Goal: Feedback & Contribution: Leave review/rating

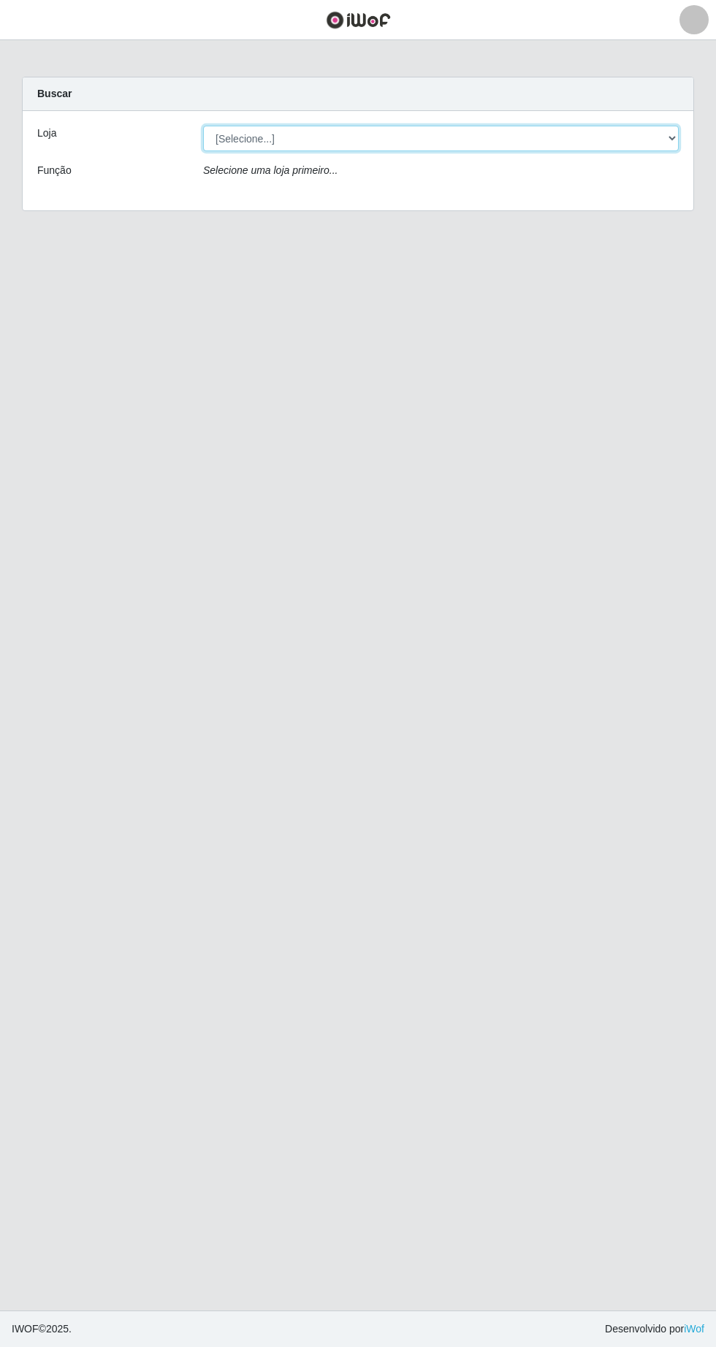
click at [467, 138] on select "[Selecione...] Extrabom - Loja 05 [GEOGRAPHIC_DATA]" at bounding box center [440, 139] width 475 height 26
select select "494"
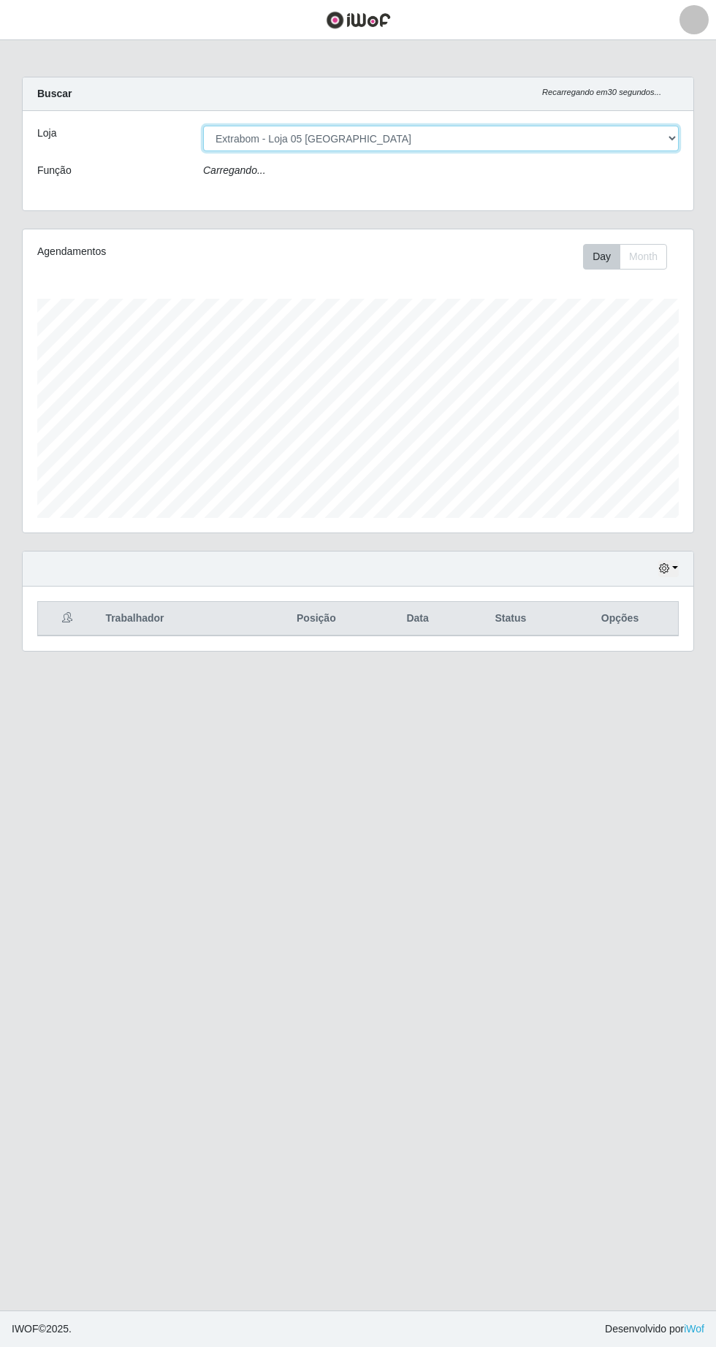
scroll to position [303, 671]
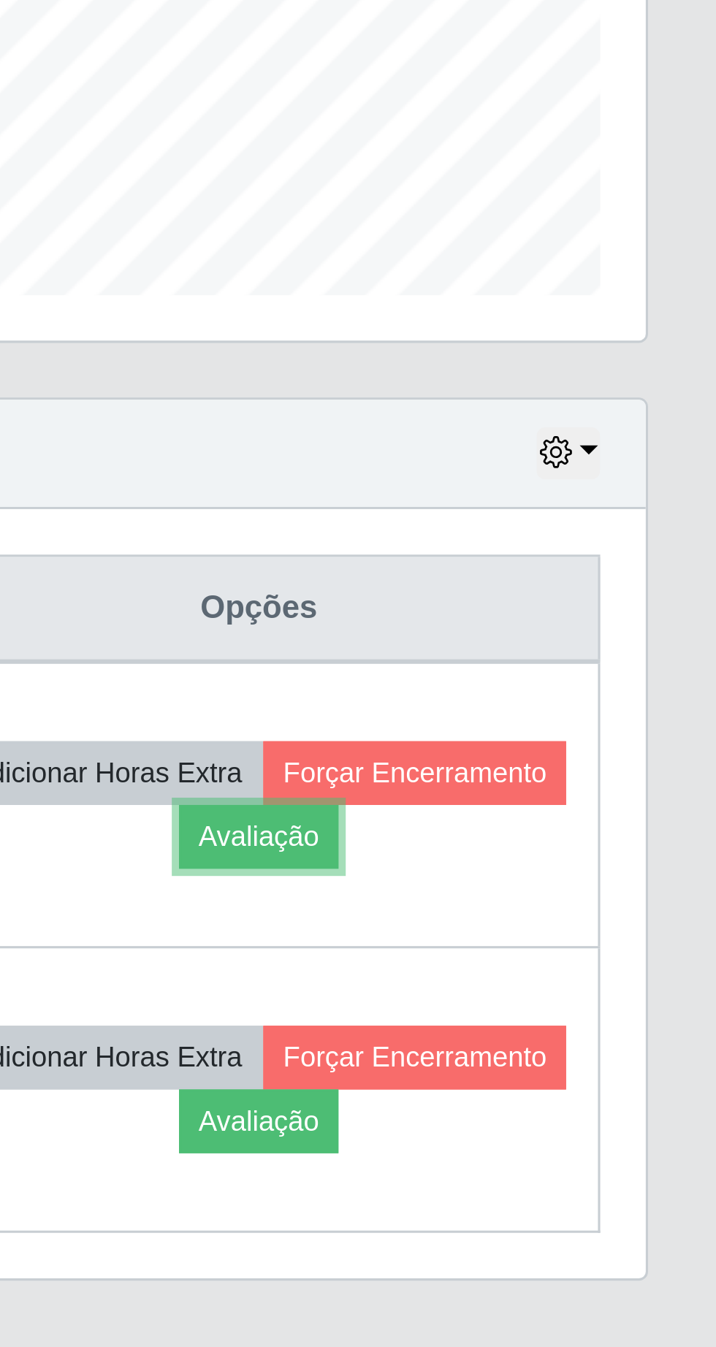
click at [595, 698] on button "Avaliação" at bounding box center [569, 696] width 52 height 20
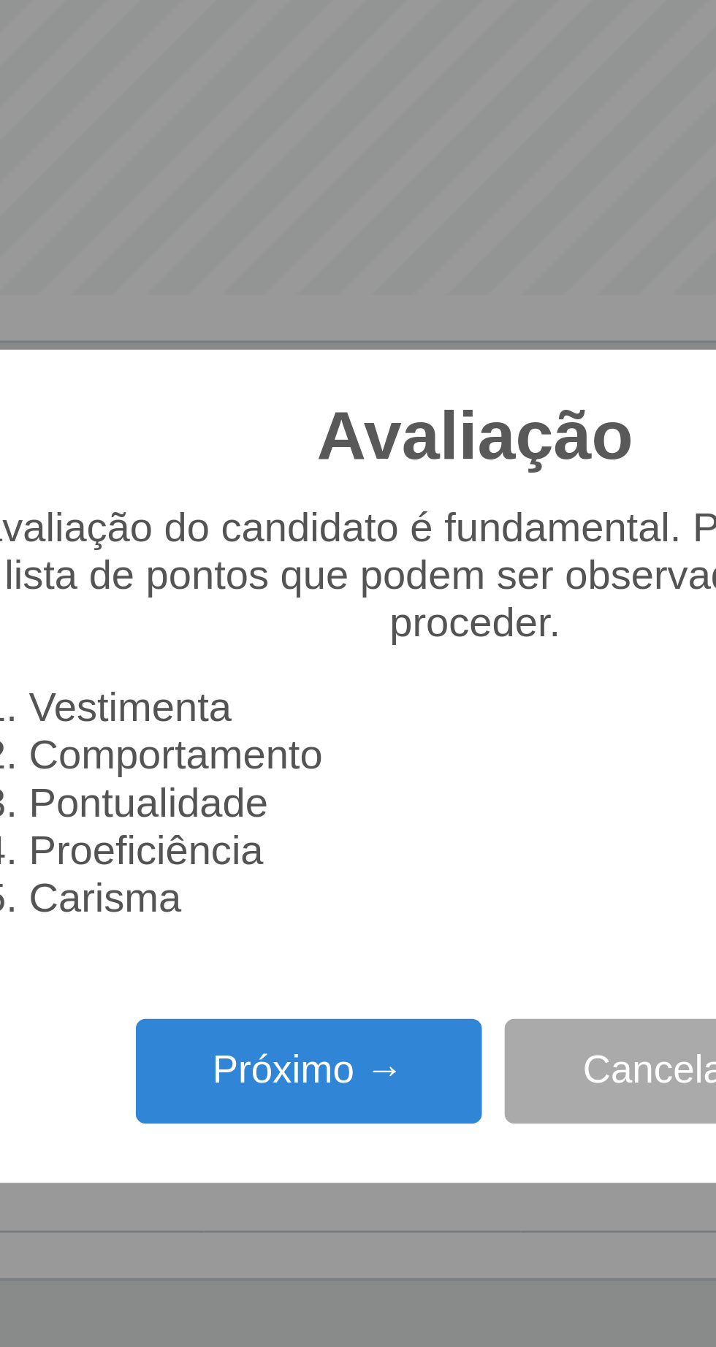
click at [309, 772] on button "Próximo →" at bounding box center [304, 771] width 111 height 34
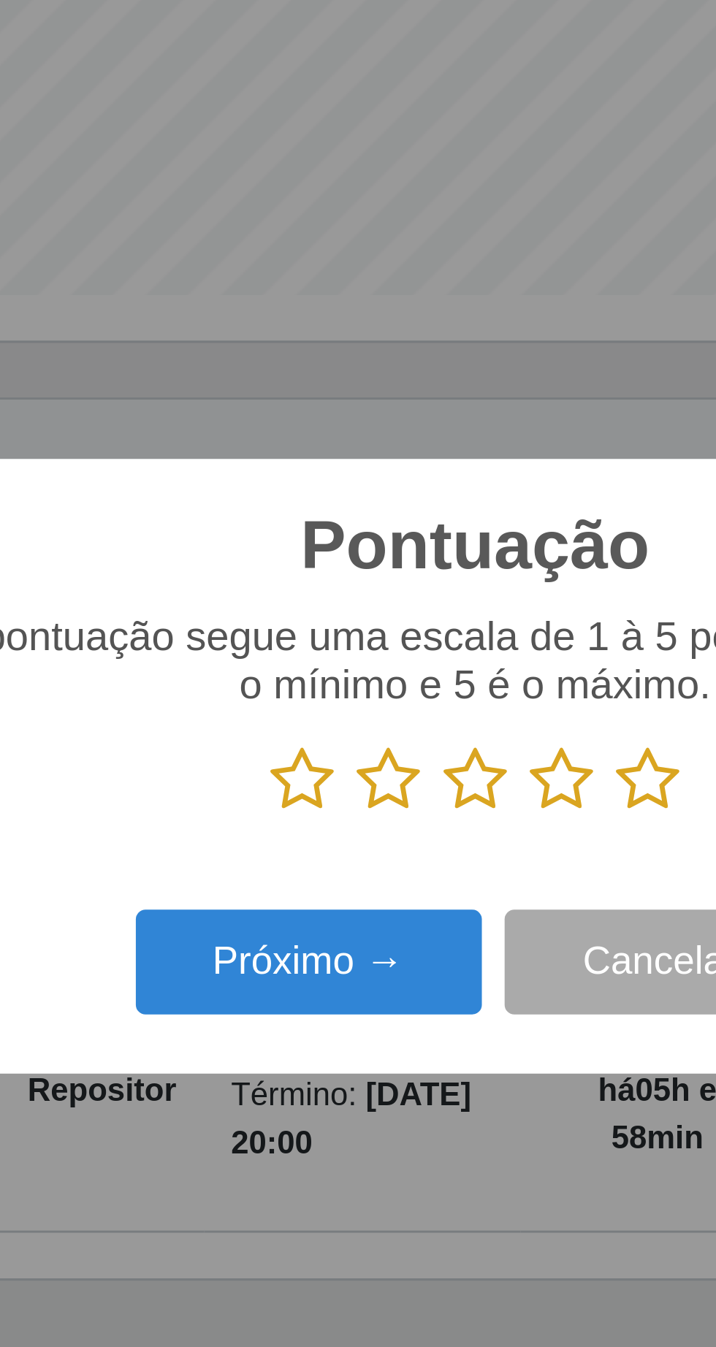
click at [421, 680] on icon at bounding box center [413, 678] width 20 height 22
click at [403, 689] on input "radio" at bounding box center [403, 689] width 0 height 0
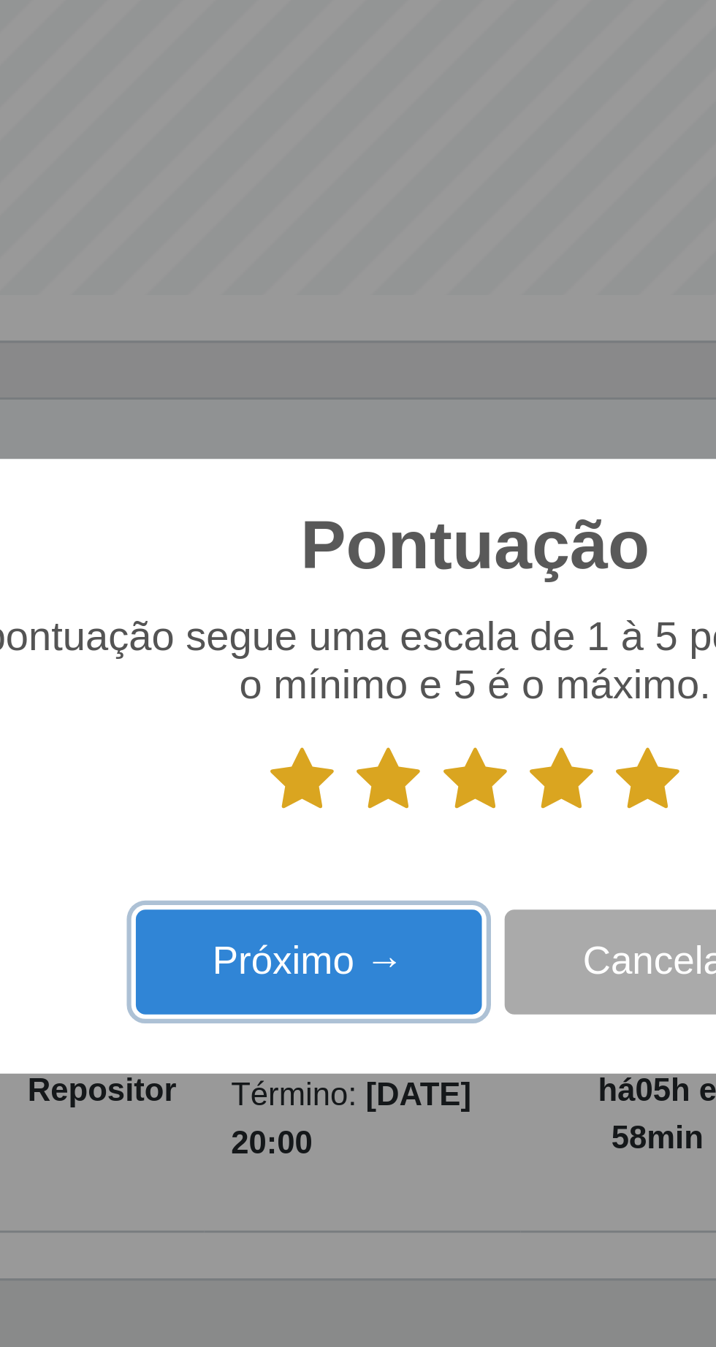
click at [321, 741] on button "Próximo →" at bounding box center [304, 736] width 111 height 34
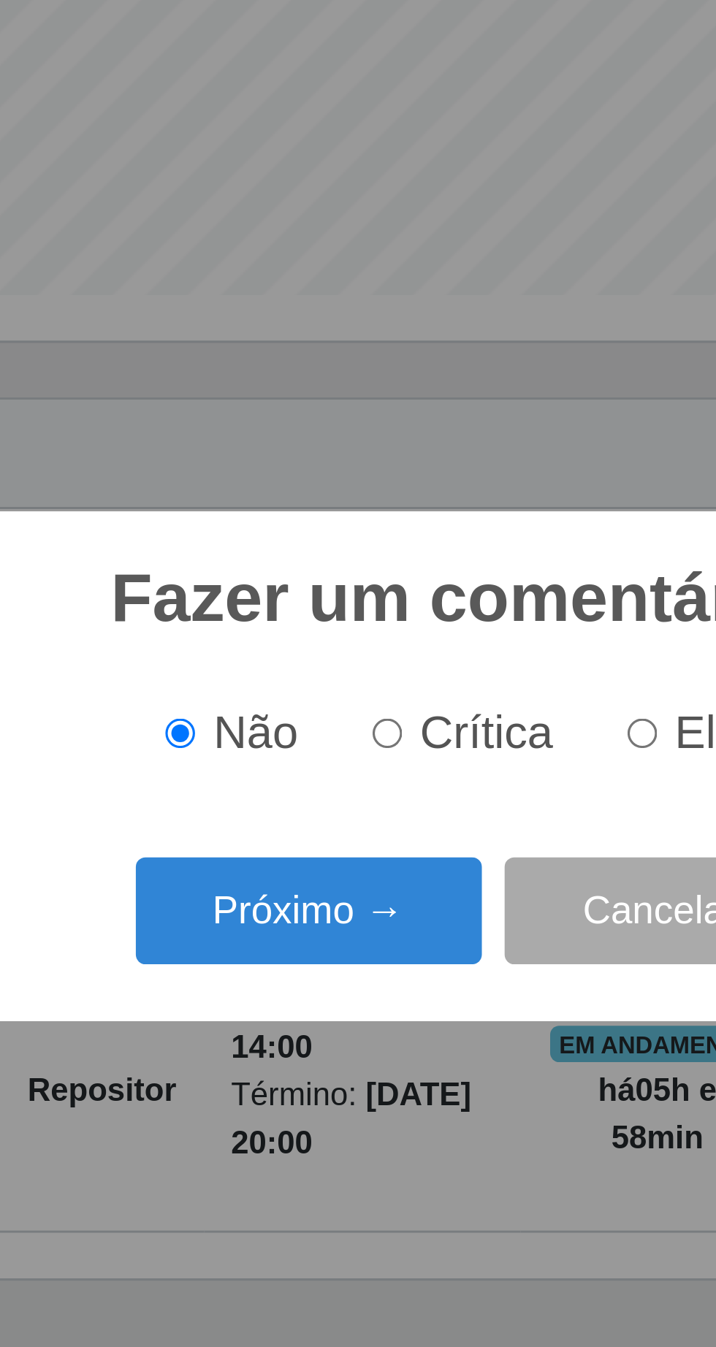
click at [416, 665] on input "Elogio" at bounding box center [411, 662] width 9 height 9
radio input "true"
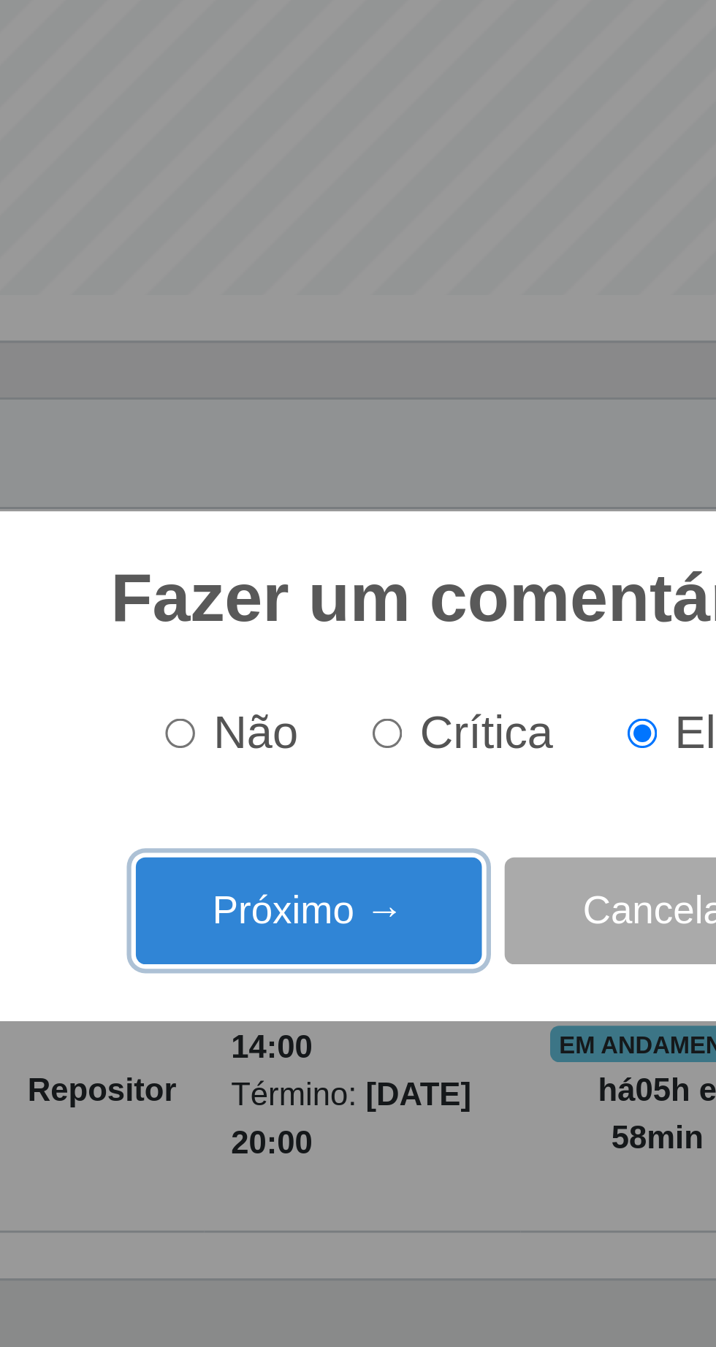
click at [330, 724] on button "Próximo →" at bounding box center [304, 720] width 111 height 34
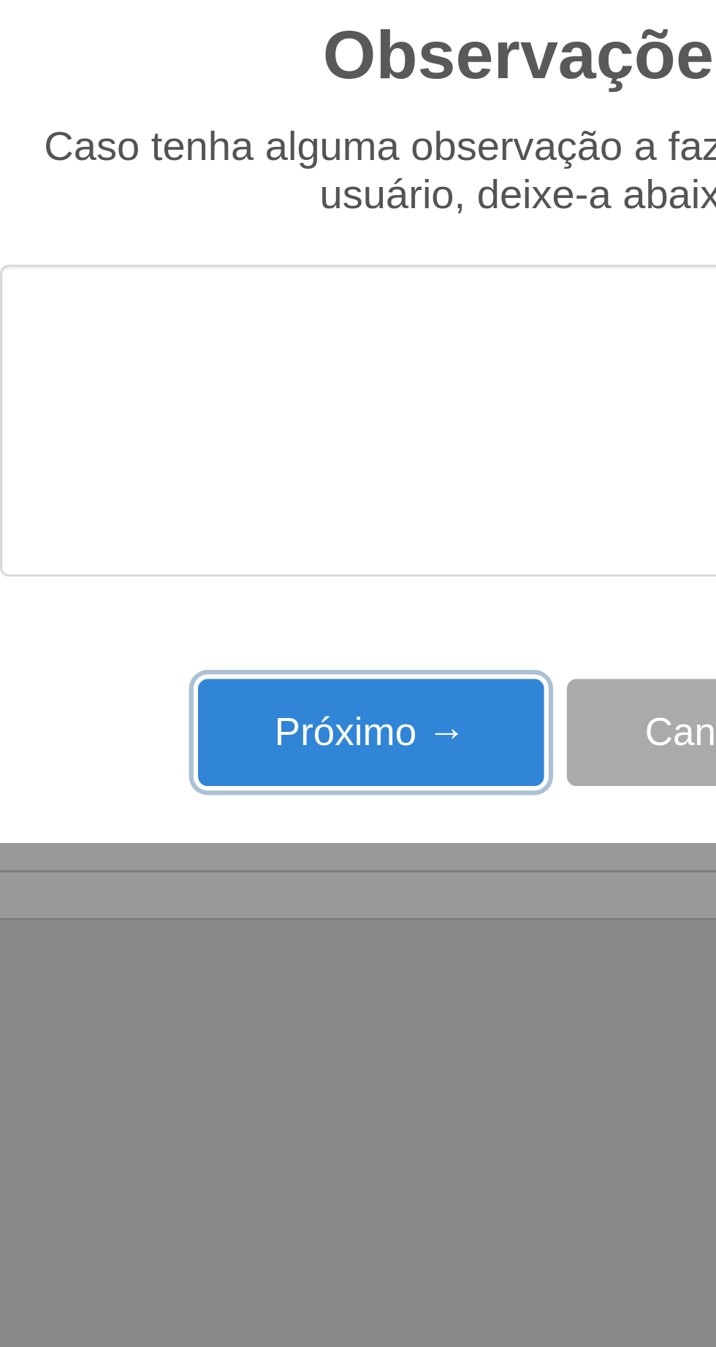
click at [268, 771] on button "Próximo →" at bounding box center [304, 778] width 111 height 34
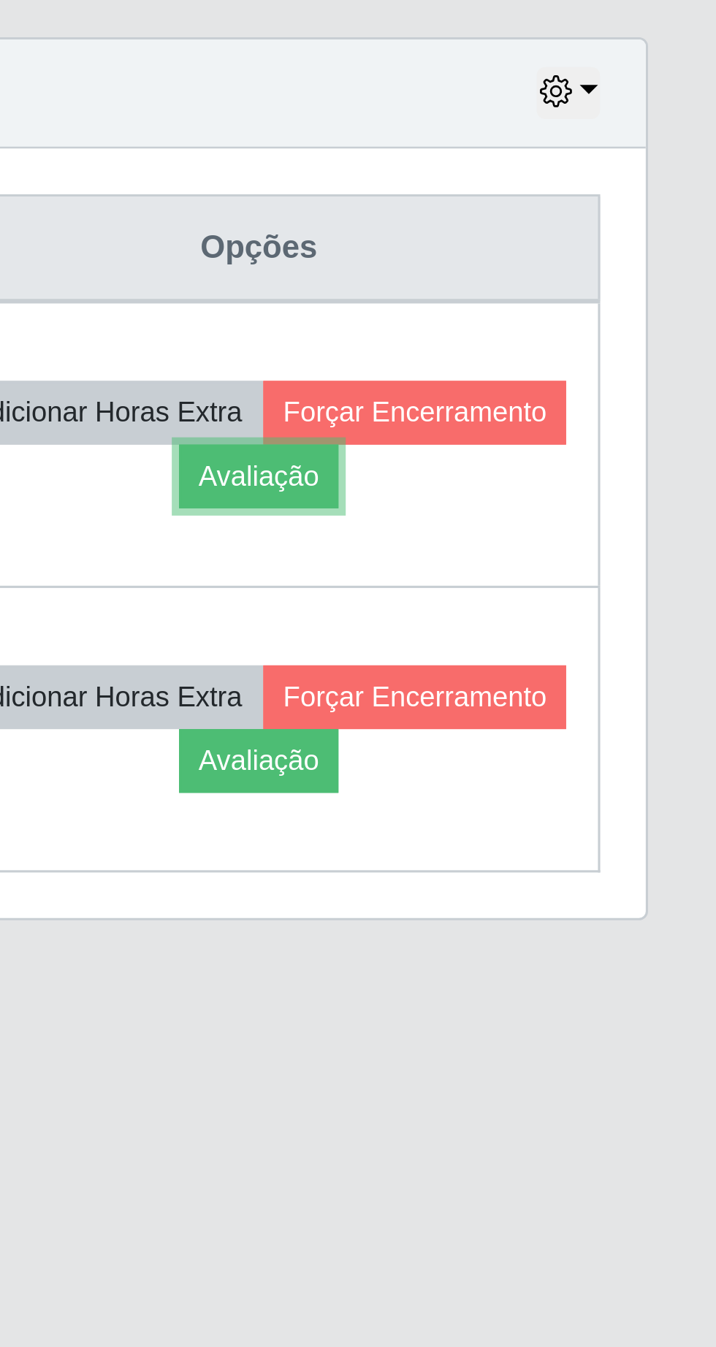
click at [595, 703] on button "Avaliação" at bounding box center [569, 696] width 52 height 20
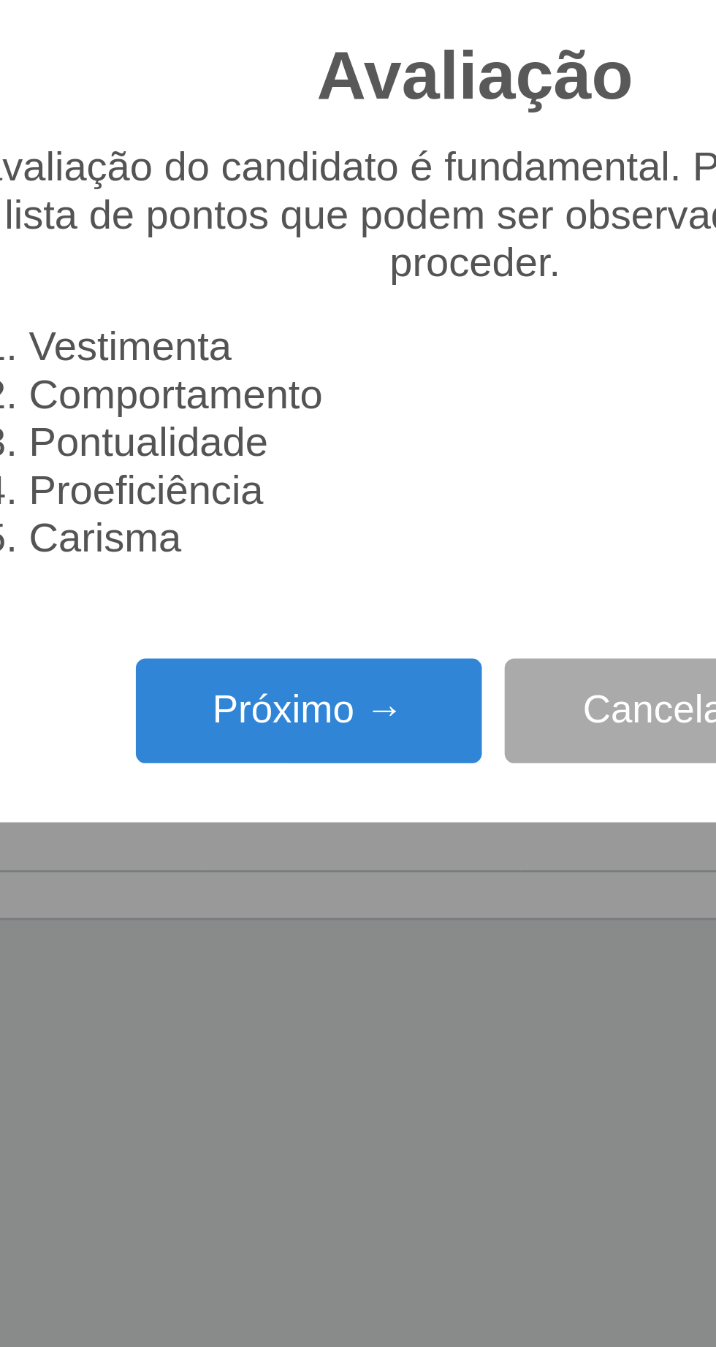
click at [306, 775] on button "Próximo →" at bounding box center [304, 771] width 111 height 34
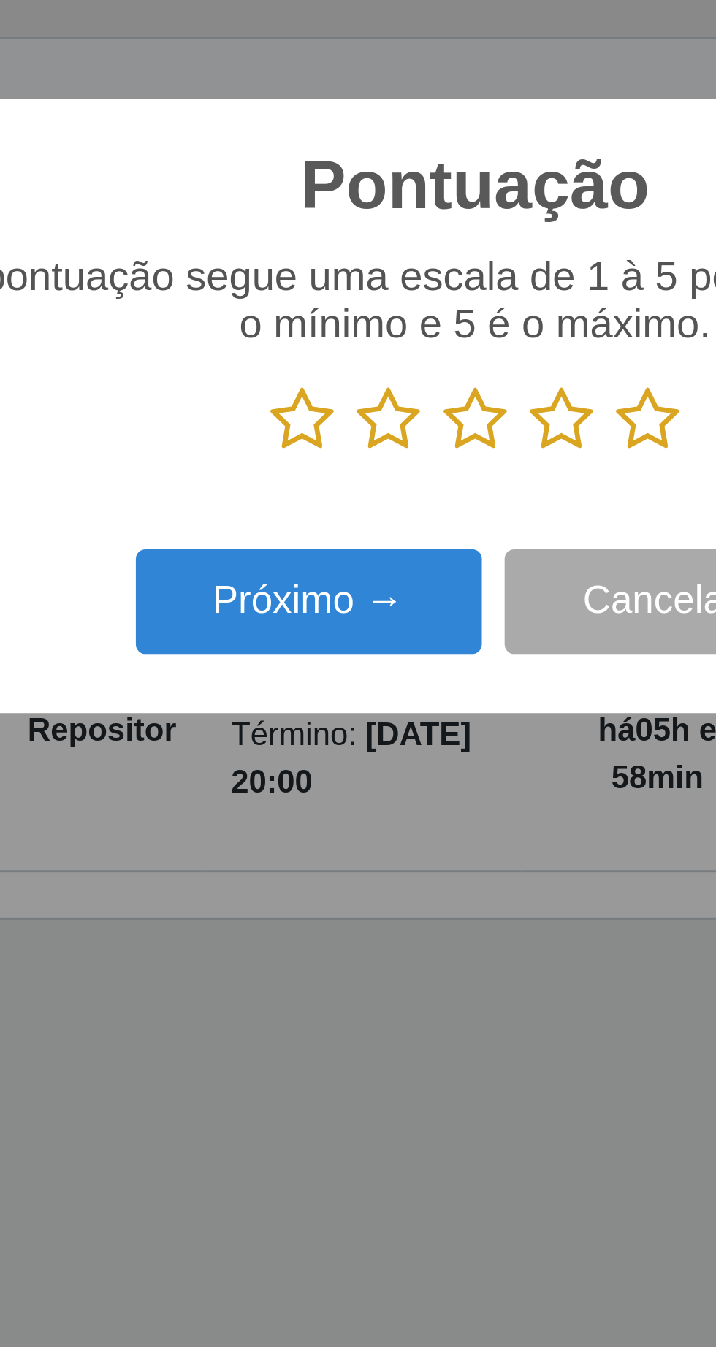
click at [422, 679] on icon at bounding box center [413, 678] width 20 height 22
click at [403, 689] on input "radio" at bounding box center [403, 689] width 0 height 0
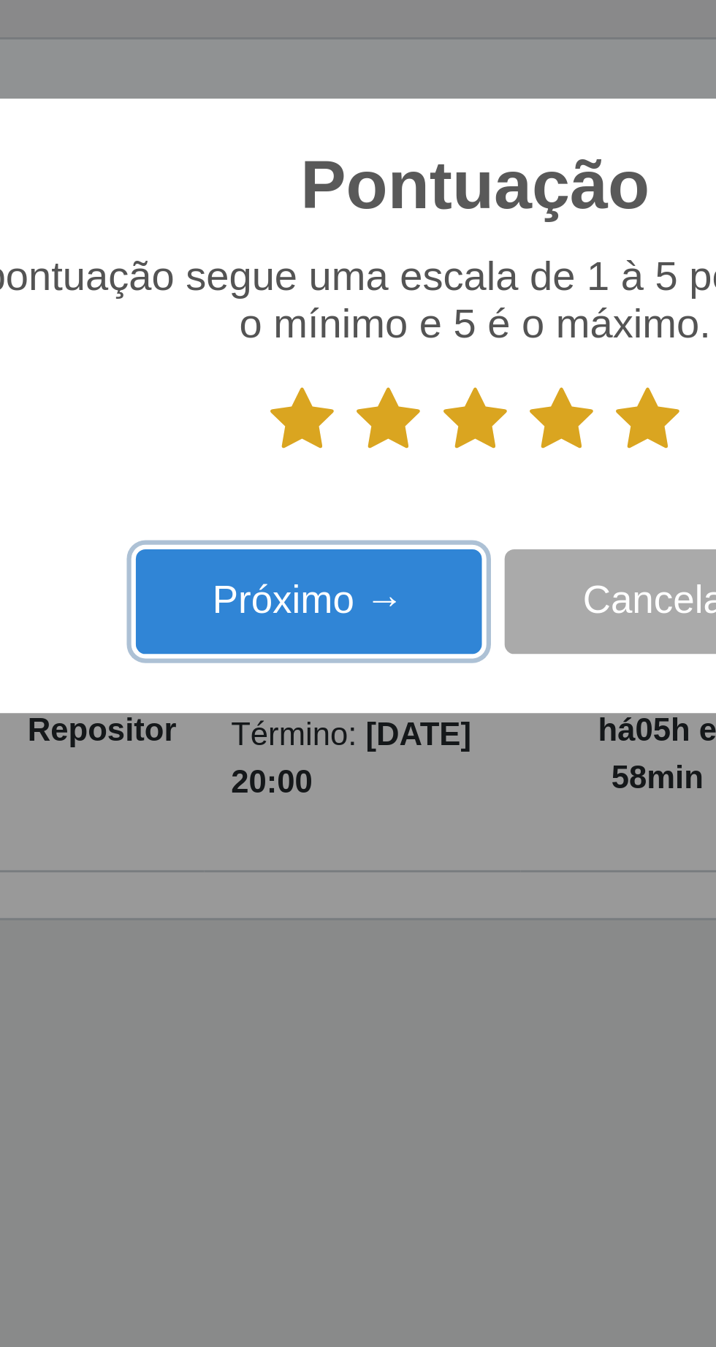
click at [329, 744] on button "Próximo →" at bounding box center [304, 736] width 111 height 34
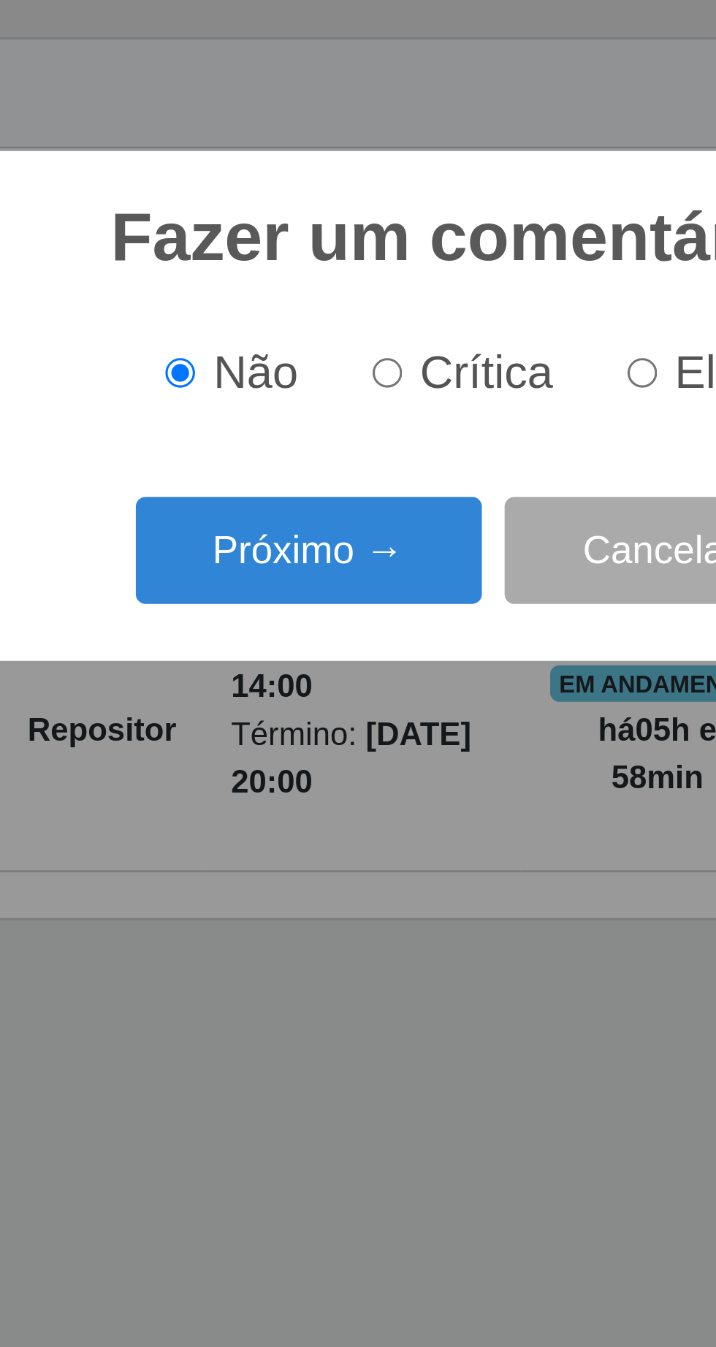
click at [425, 665] on span "Elogio" at bounding box center [442, 662] width 41 height 16
click at [416, 665] on input "Elogio" at bounding box center [411, 662] width 9 height 9
radio input "true"
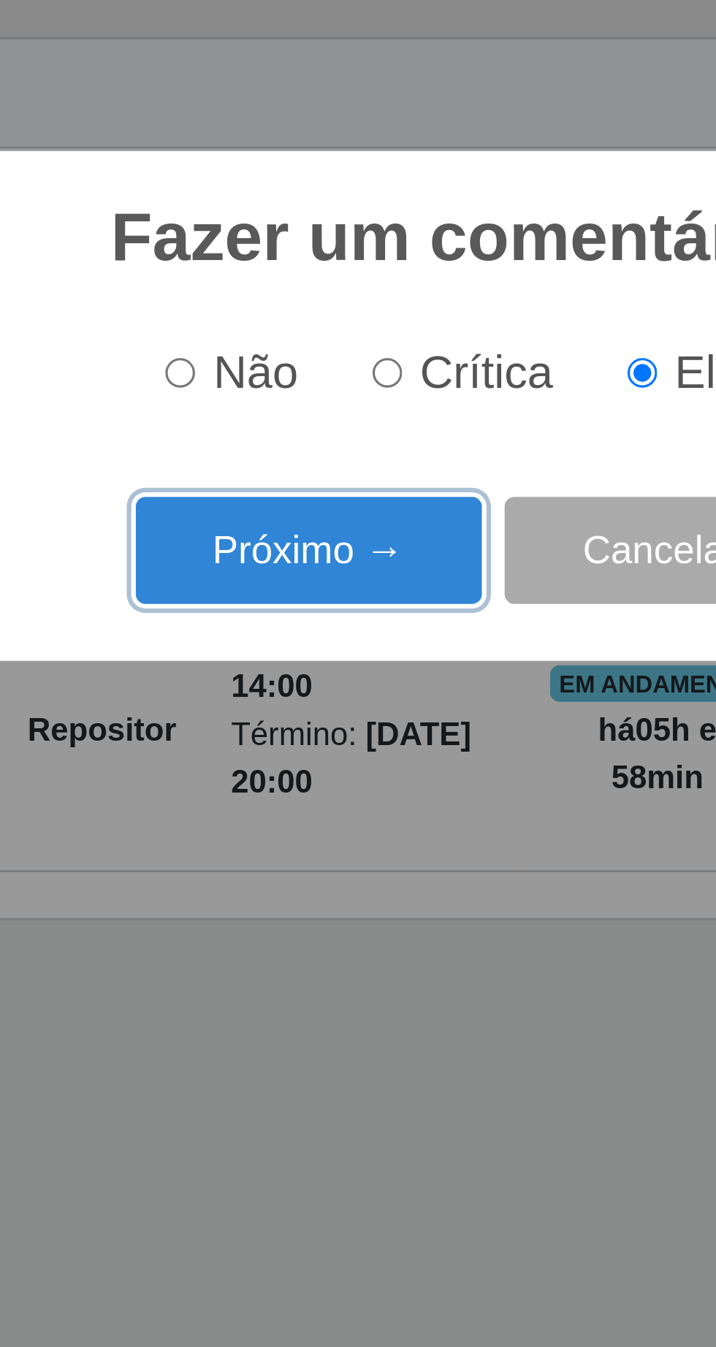
click at [326, 727] on button "Próximo →" at bounding box center [304, 720] width 111 height 34
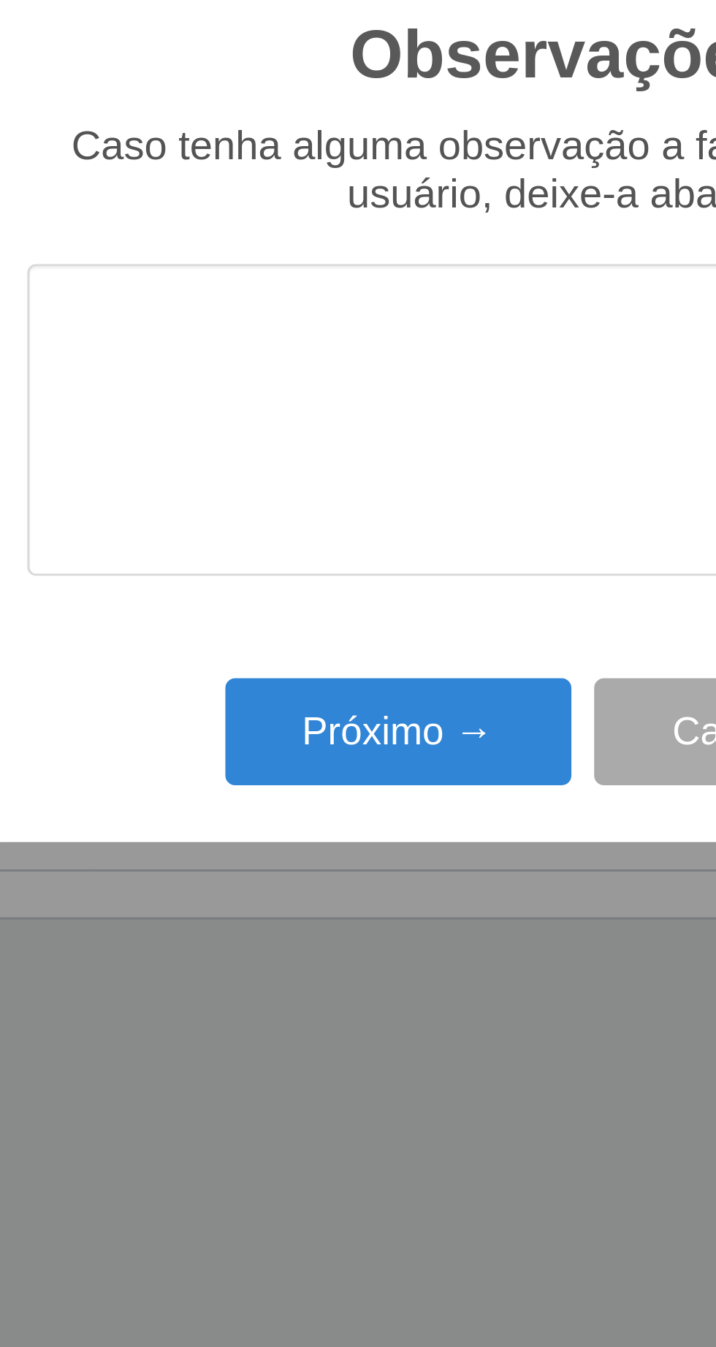
click at [229, 656] on textarea at bounding box center [358, 678] width 345 height 100
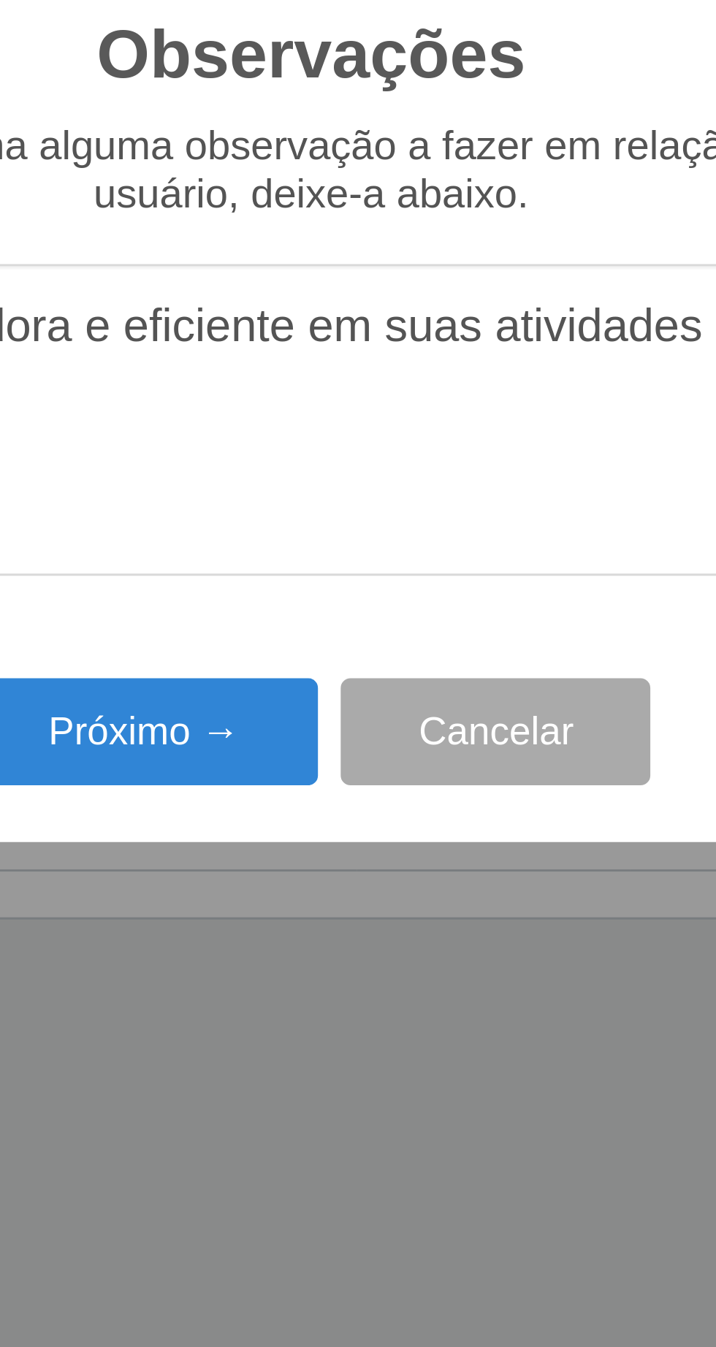
type textarea "A prestadora e eficiente em suas atividades"
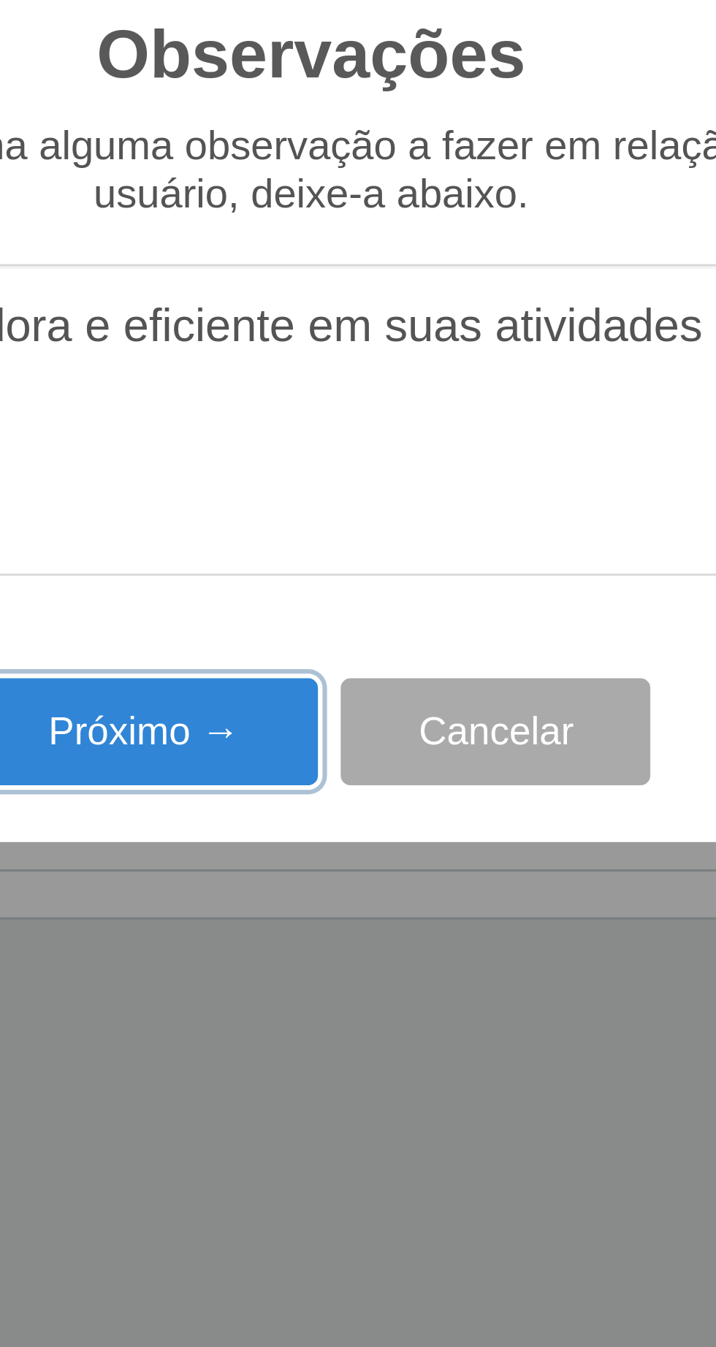
click at [319, 786] on button "Próximo →" at bounding box center [304, 778] width 111 height 34
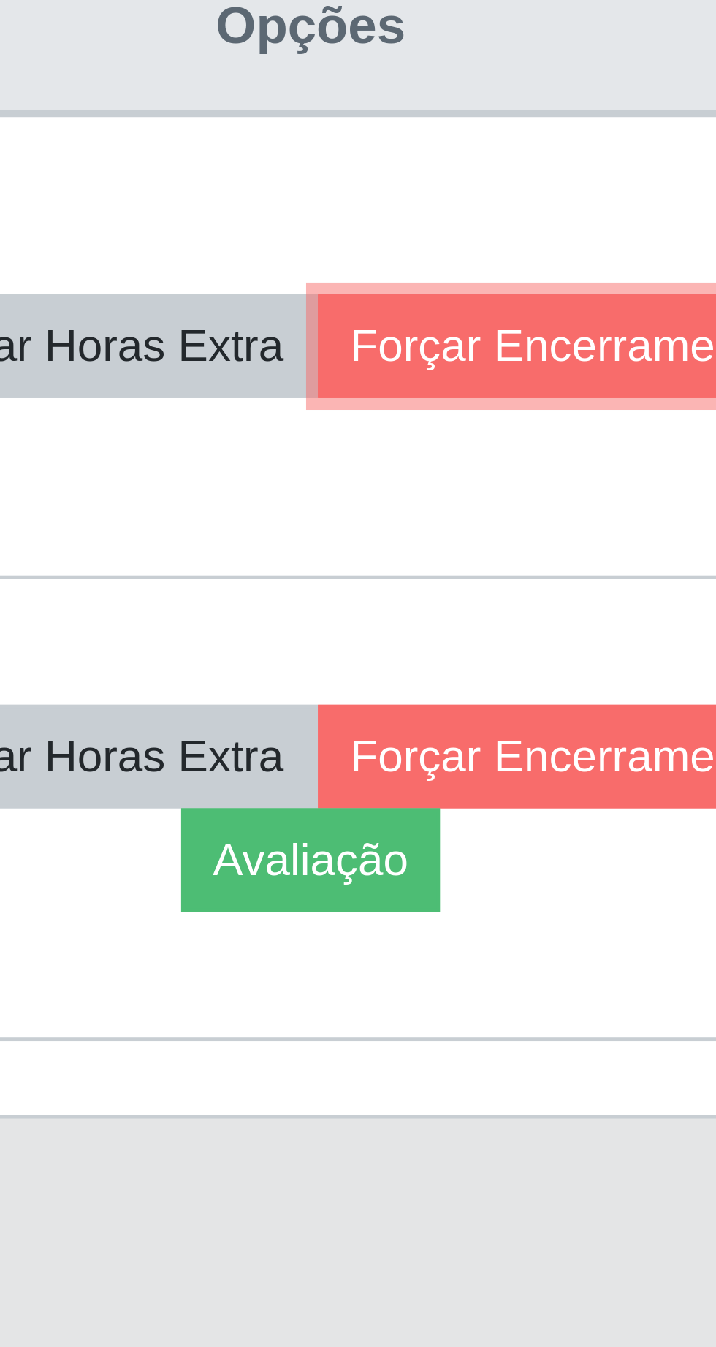
click at [618, 696] on button "Forçar Encerramento" at bounding box center [619, 686] width 98 height 20
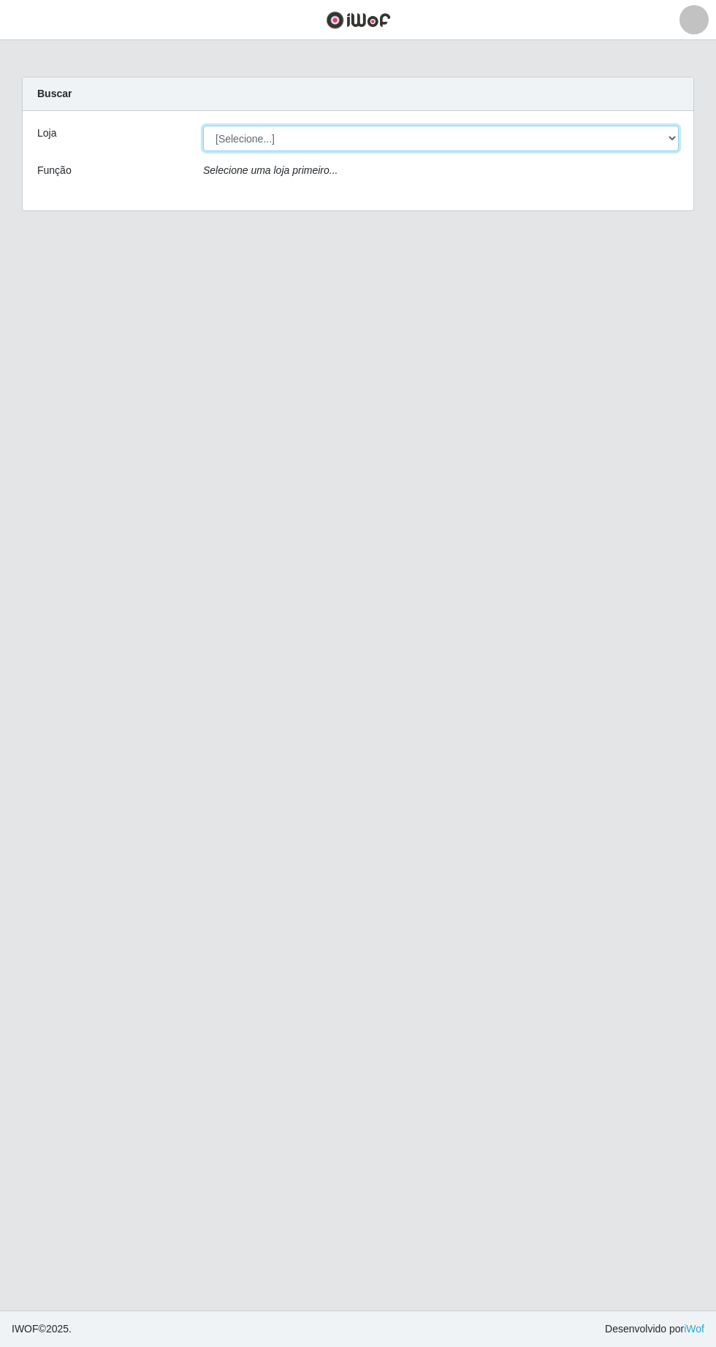
click at [381, 137] on select "[Selecione...] Extrabom - Loja 05 [GEOGRAPHIC_DATA]" at bounding box center [440, 139] width 475 height 26
select select "494"
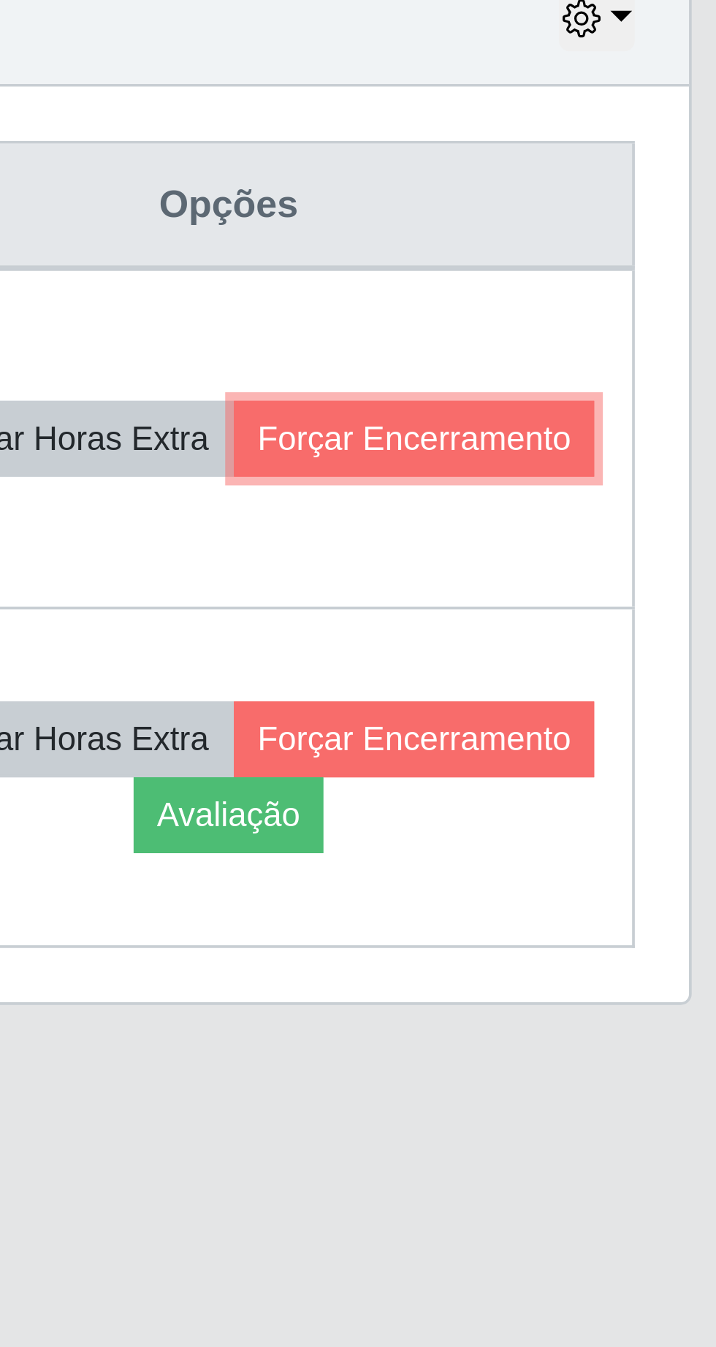
click at [615, 695] on button "Forçar Encerramento" at bounding box center [619, 686] width 98 height 20
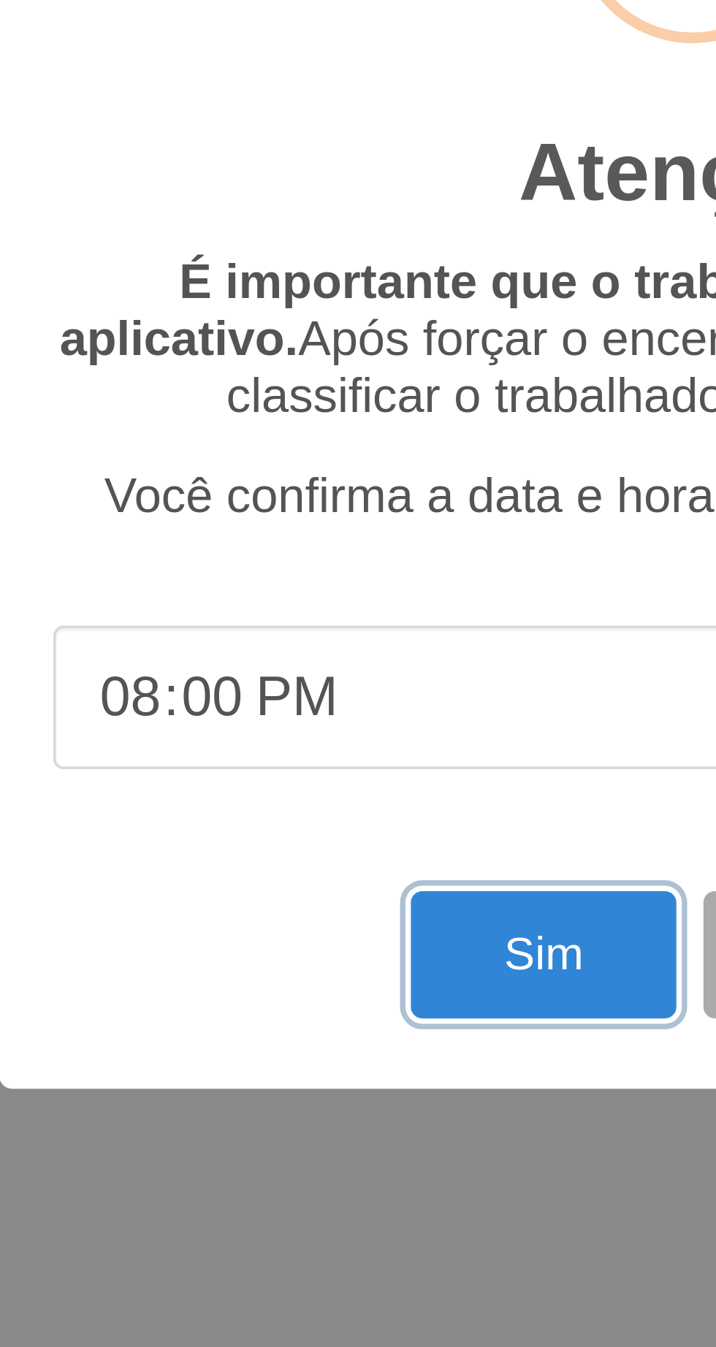
click at [309, 831] on button "Sim" at bounding box center [317, 825] width 71 height 34
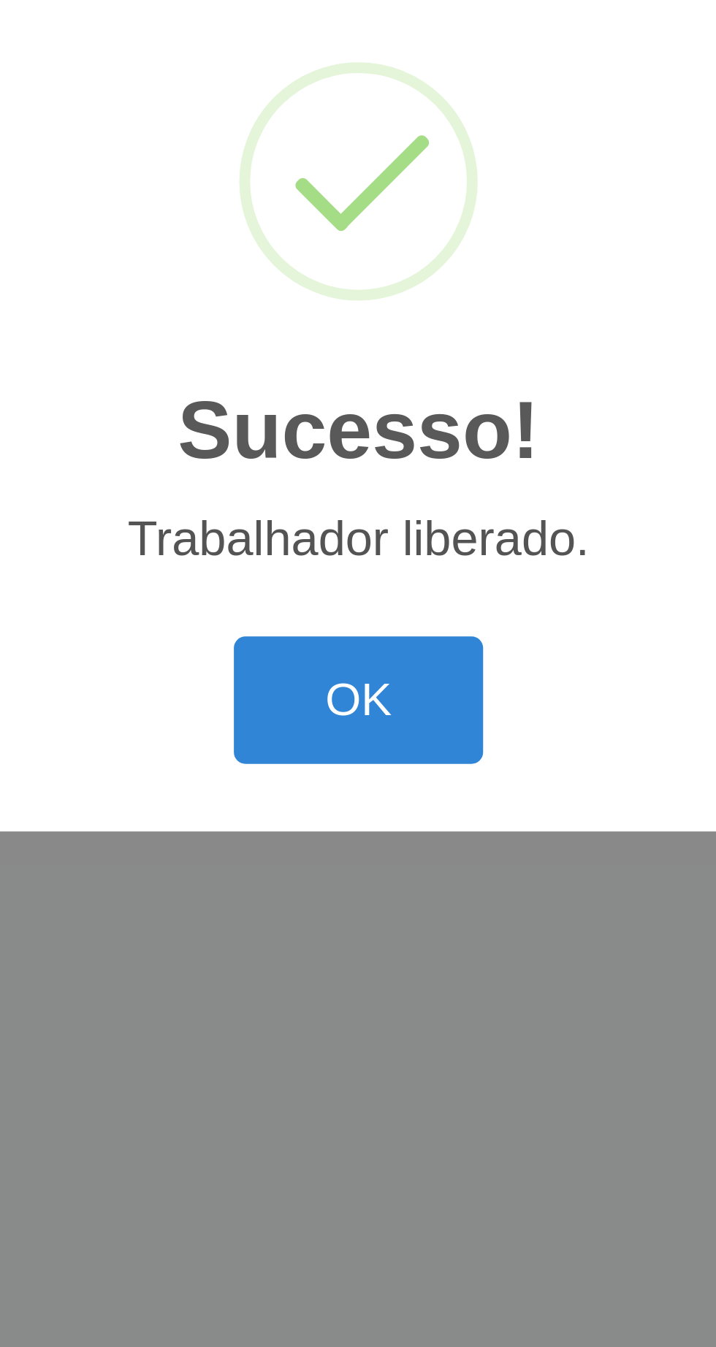
click at [370, 757] on button "OK" at bounding box center [358, 756] width 68 height 34
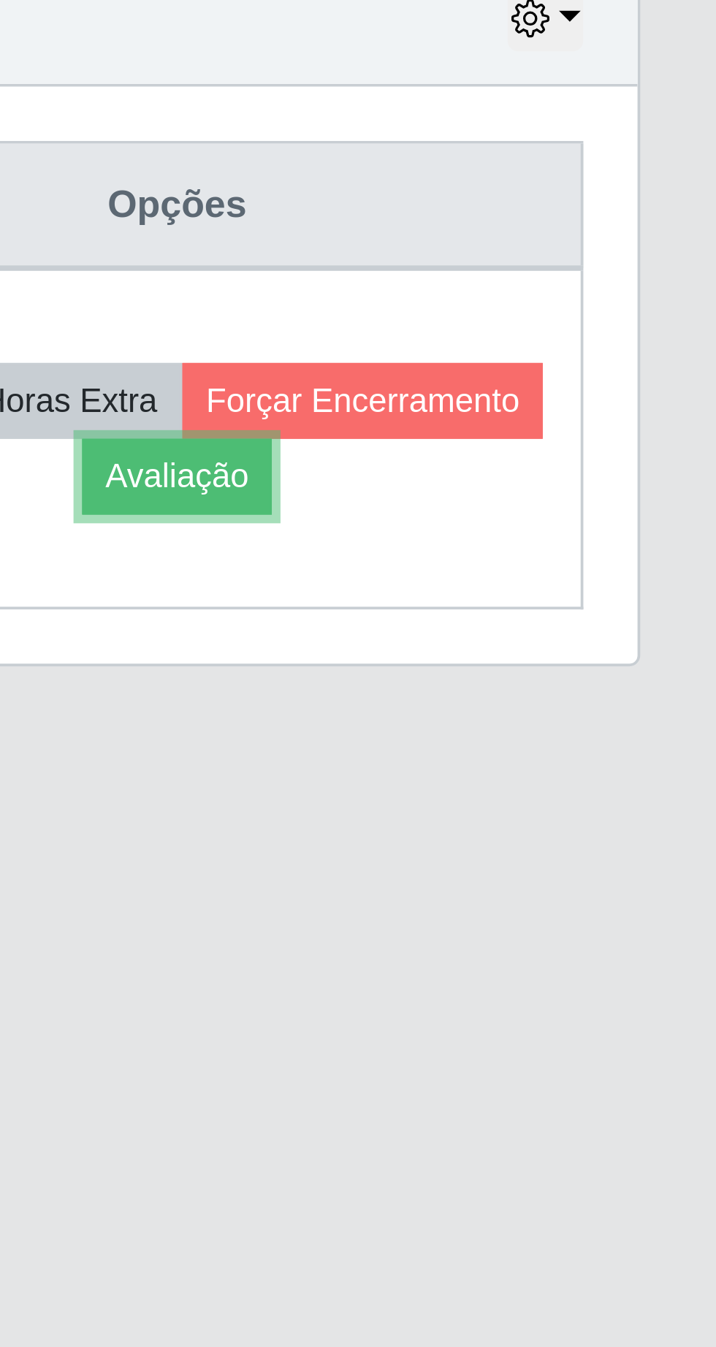
click at [595, 699] on button "Avaliação" at bounding box center [569, 696] width 52 height 20
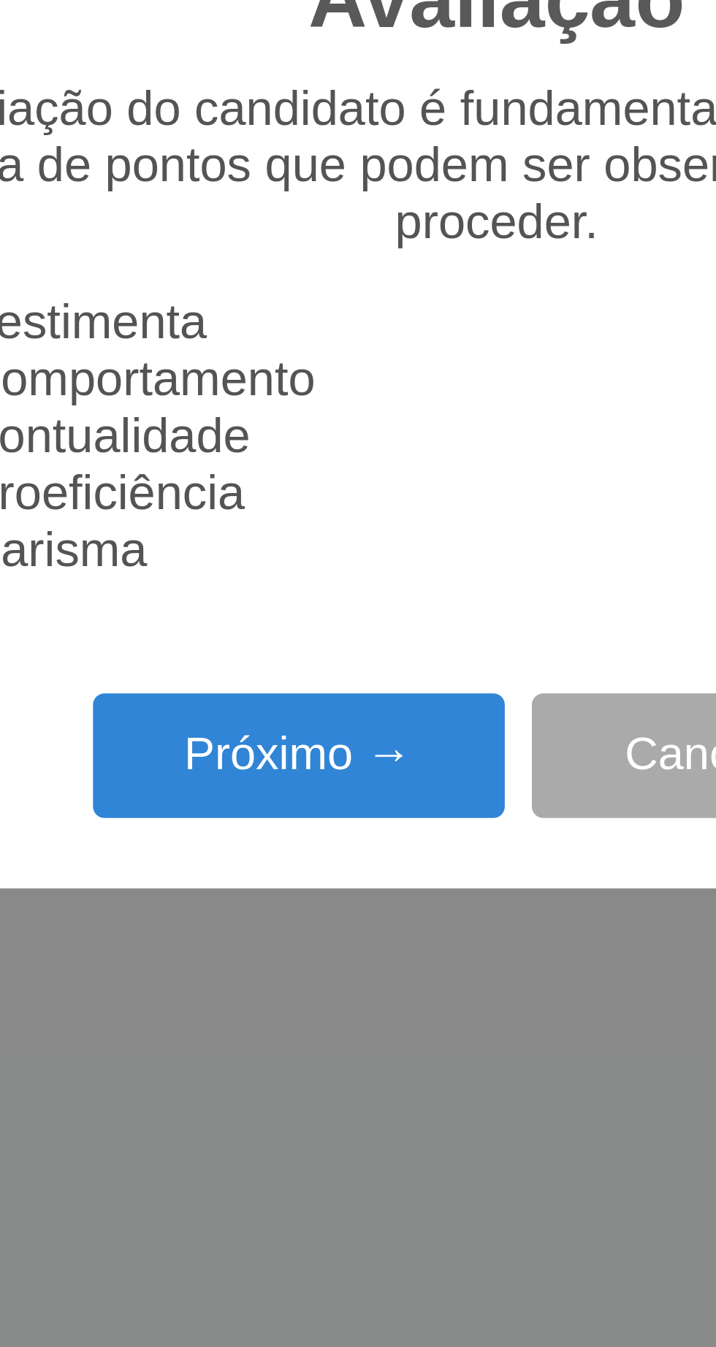
click at [319, 770] on button "Próximo →" at bounding box center [304, 771] width 111 height 34
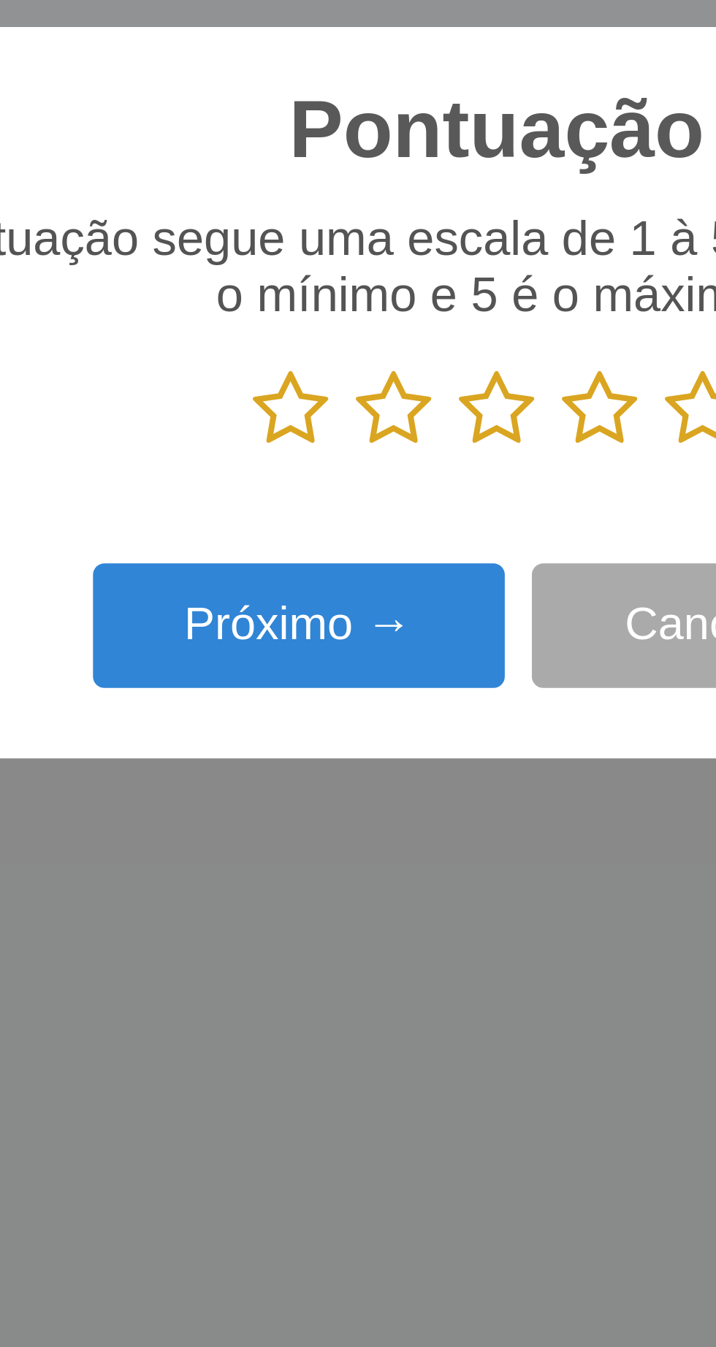
click at [415, 679] on icon at bounding box center [413, 678] width 20 height 22
click at [403, 689] on input "radio" at bounding box center [403, 689] width 0 height 0
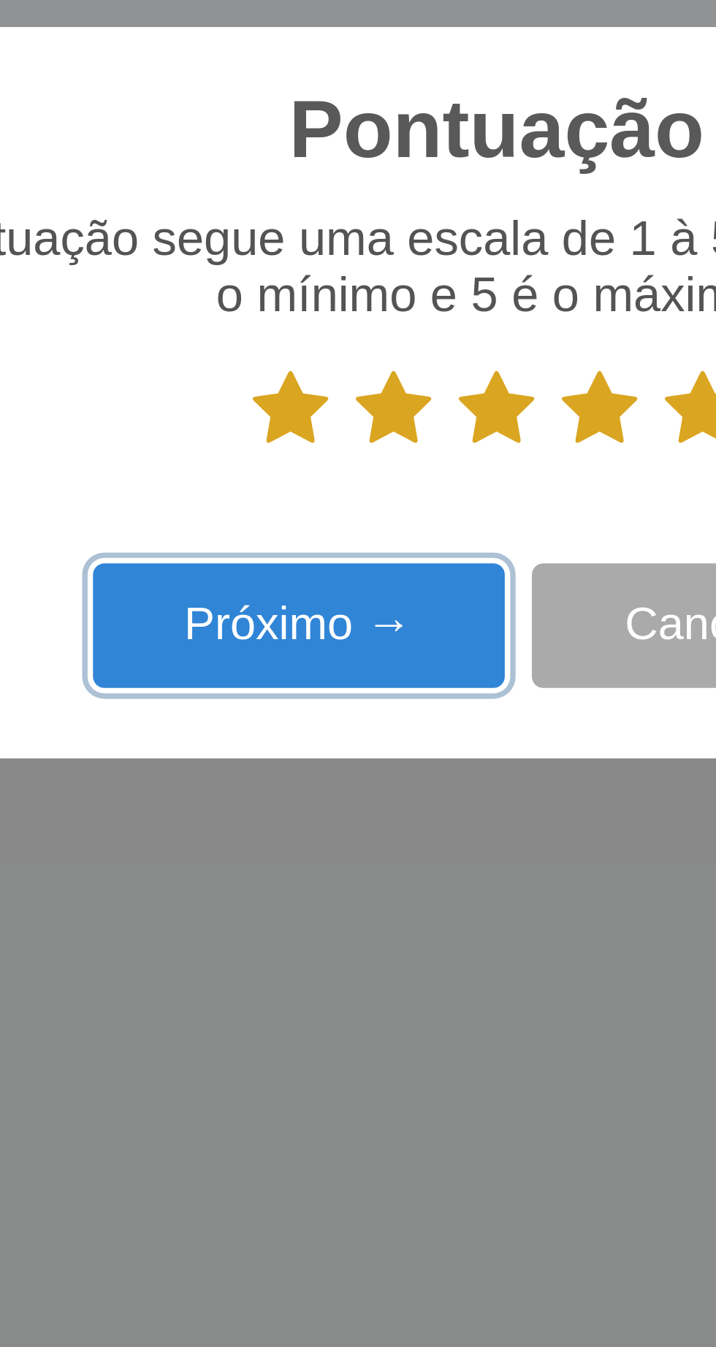
click at [323, 734] on button "Próximo →" at bounding box center [304, 736] width 111 height 34
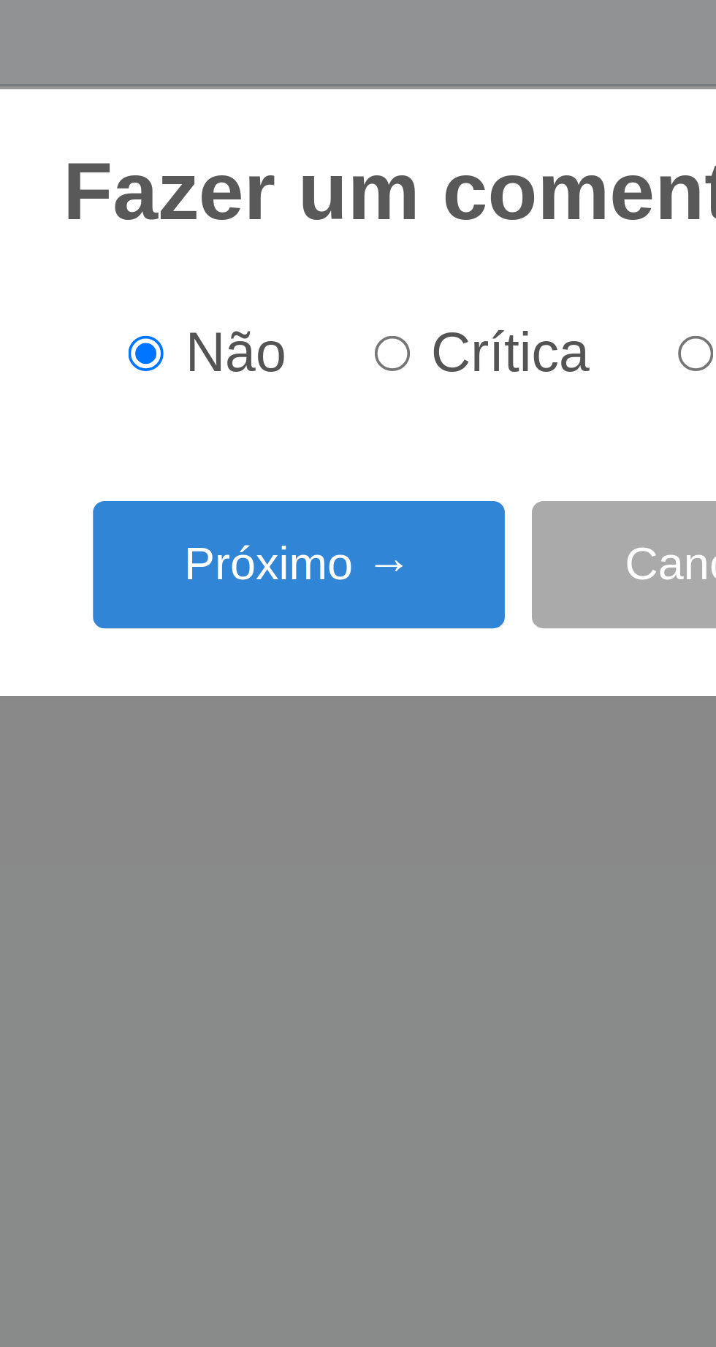
click at [413, 661] on input "Elogio" at bounding box center [411, 662] width 9 height 9
radio input "true"
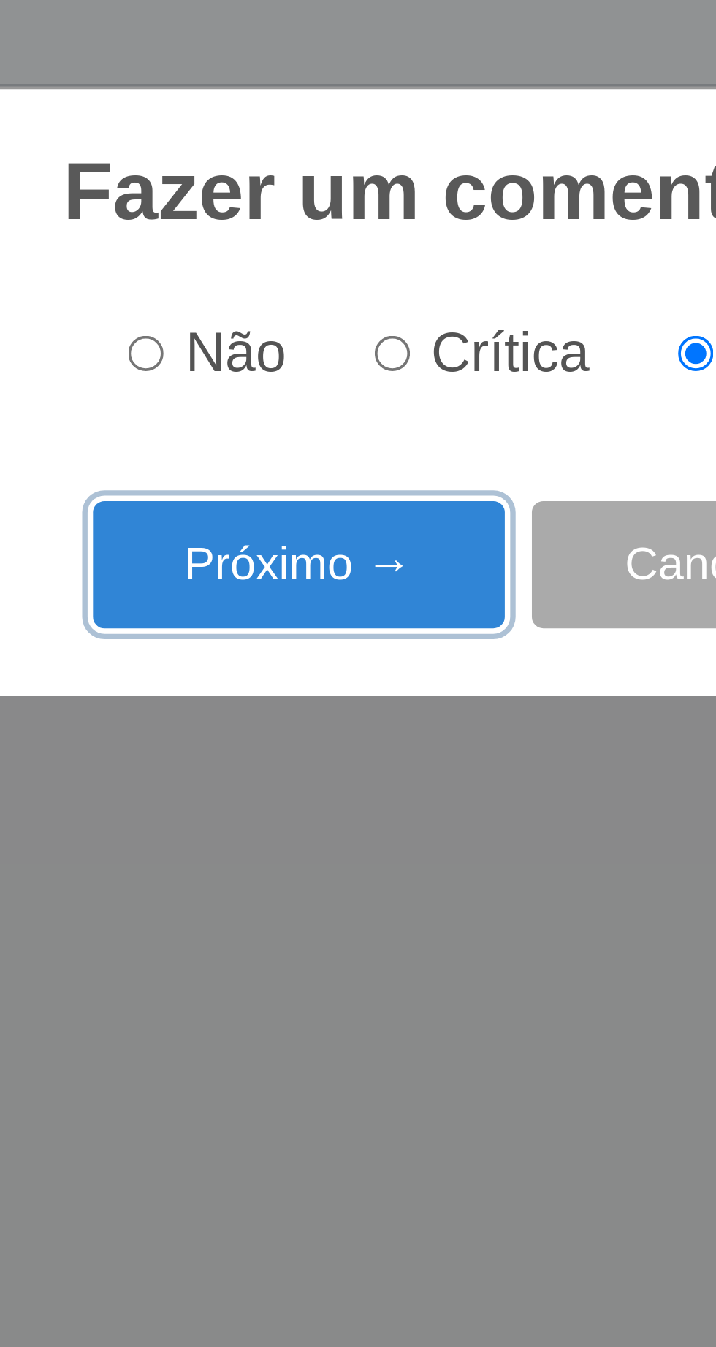
click at [334, 725] on button "Próximo →" at bounding box center [304, 720] width 111 height 34
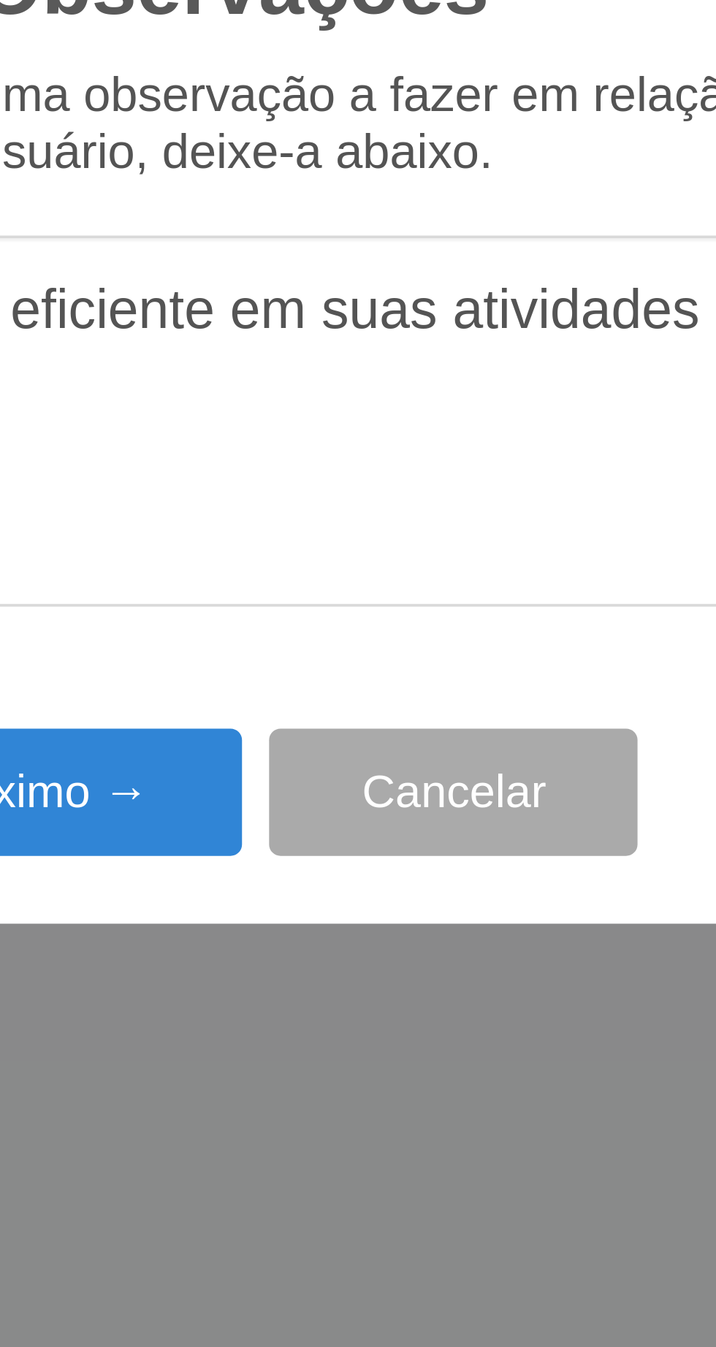
type textarea "A prestadora e eficiente em suas atividades"
click at [324, 781] on button "Próximo →" at bounding box center [304, 778] width 111 height 34
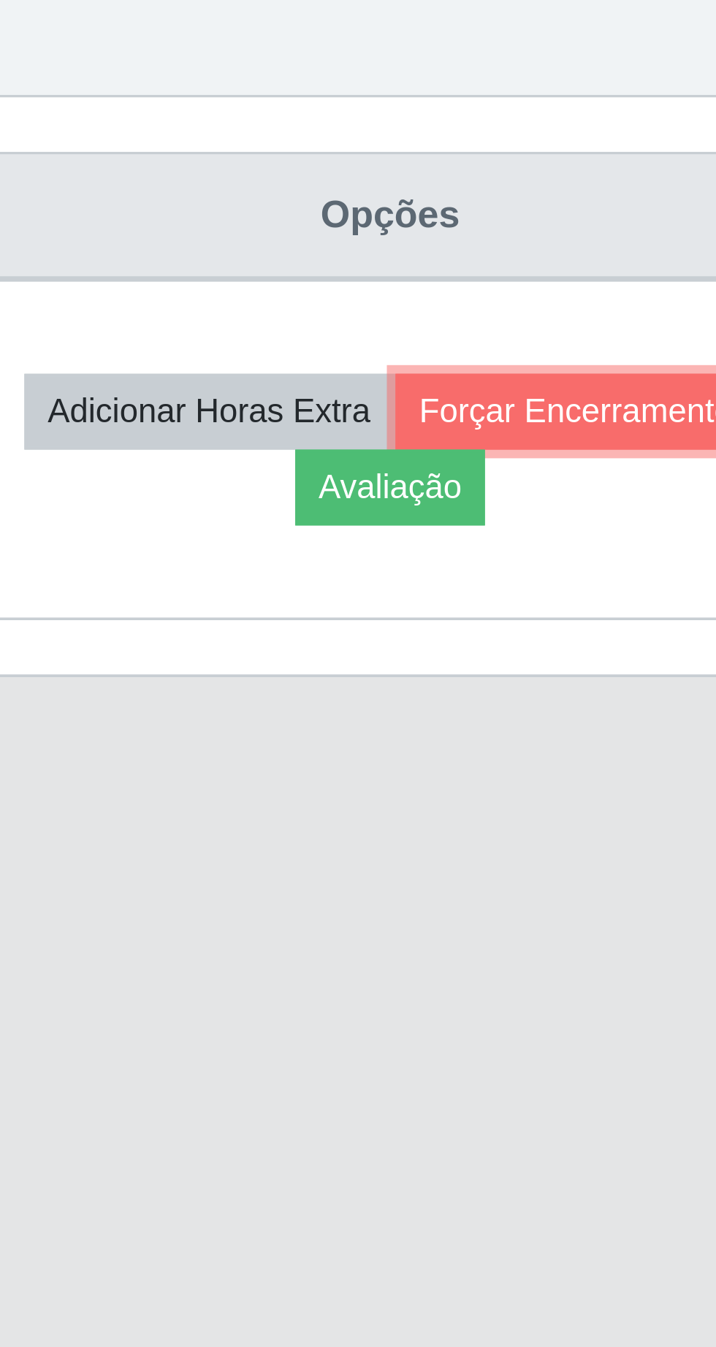
click at [570, 686] on button "Forçar Encerramento" at bounding box center [619, 675] width 98 height 20
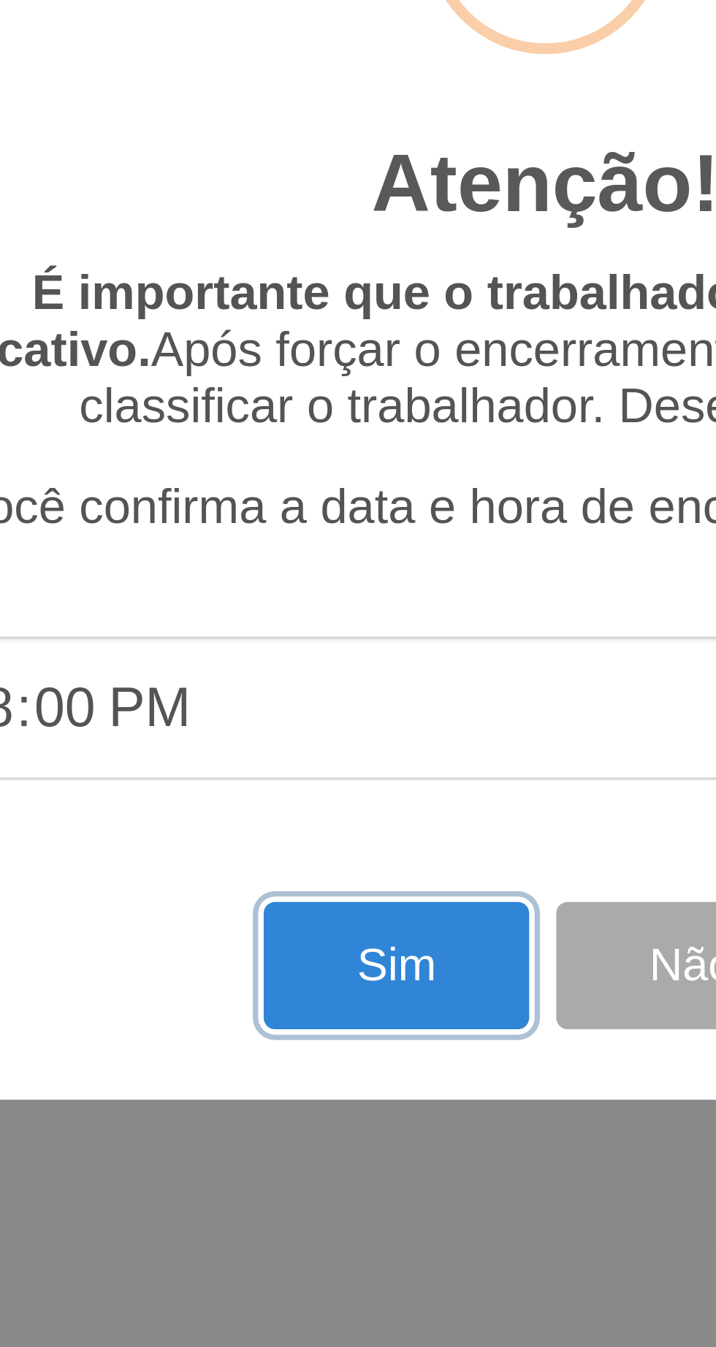
click at [305, 828] on button "Sim" at bounding box center [317, 825] width 71 height 34
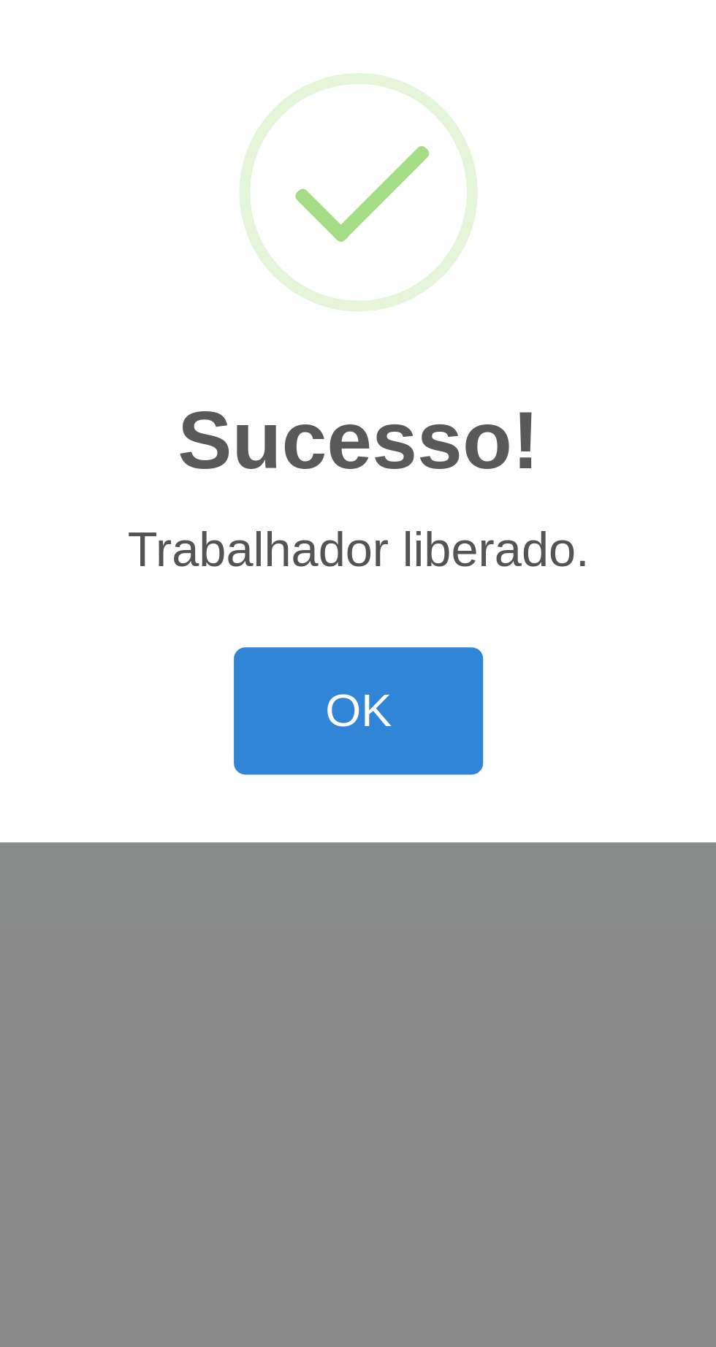
click at [378, 759] on button "OK" at bounding box center [358, 756] width 68 height 34
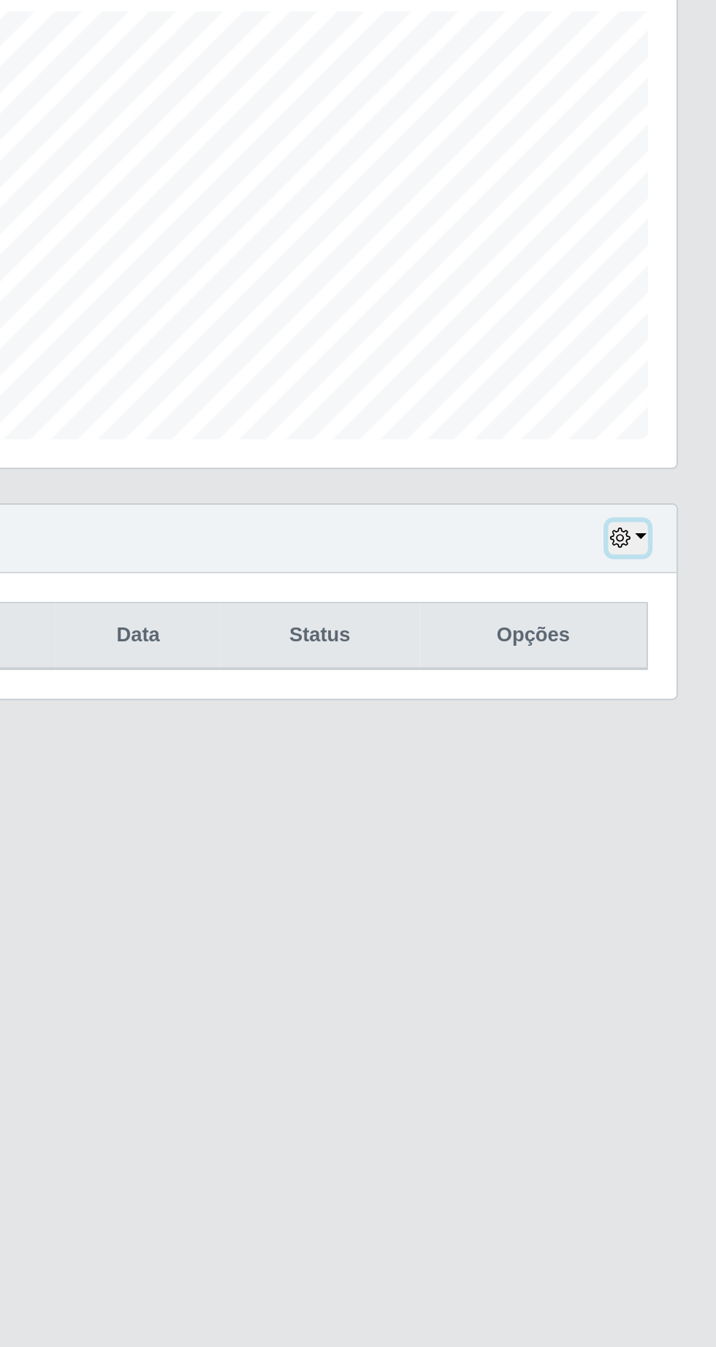
click at [675, 571] on button "button" at bounding box center [668, 573] width 20 height 17
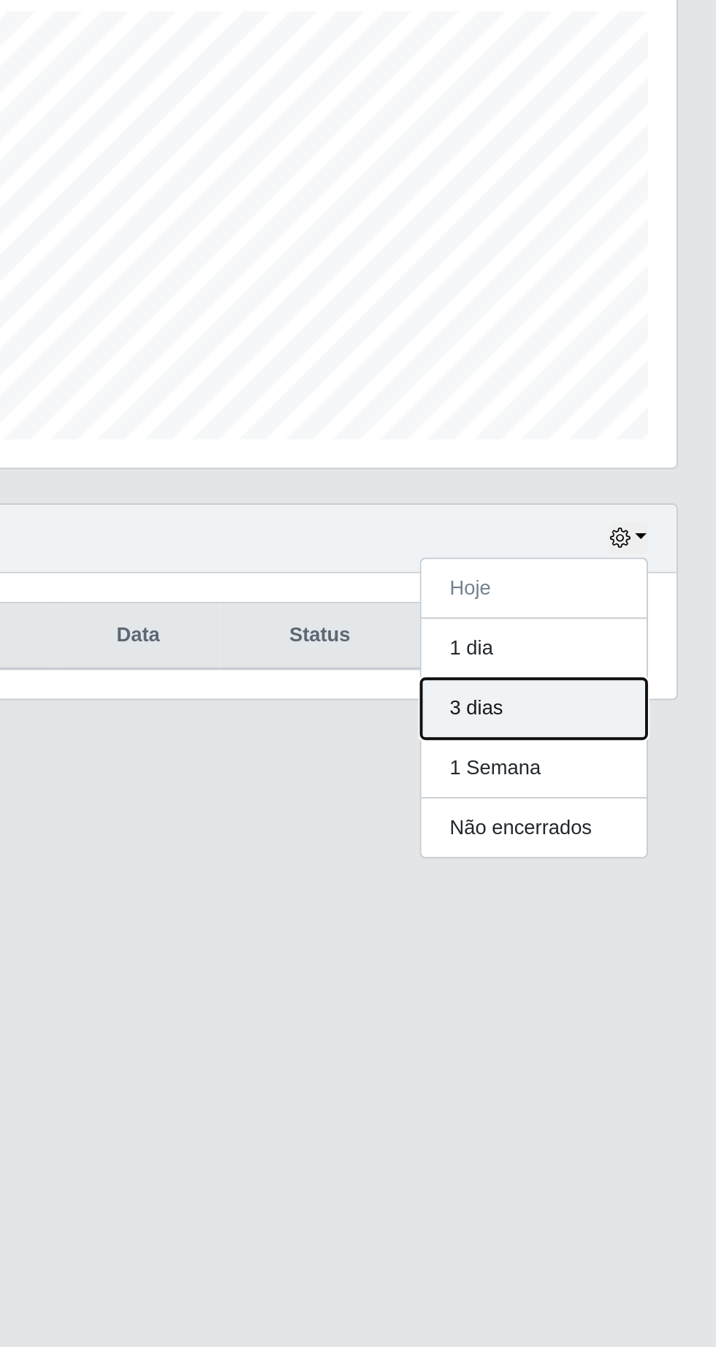
click at [627, 663] on button "3 dias" at bounding box center [619, 660] width 115 height 31
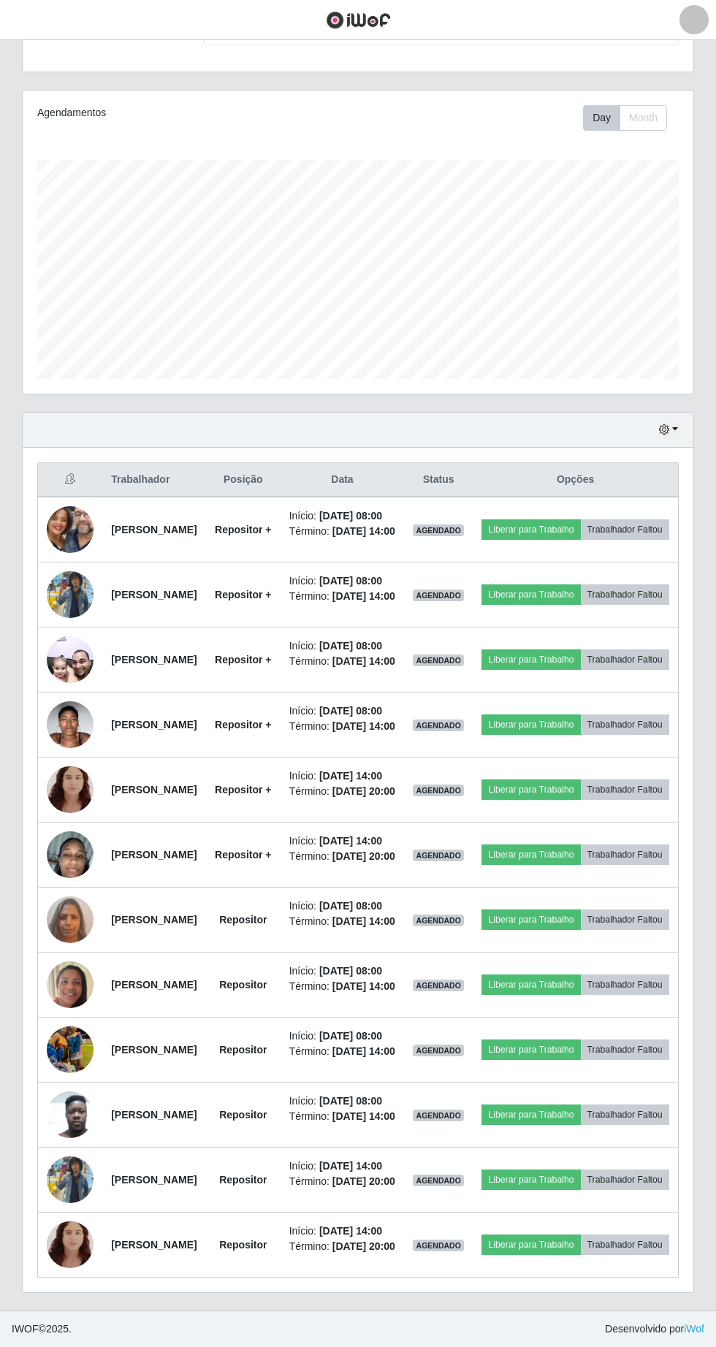
scroll to position [300, 0]
